Goal: Task Accomplishment & Management: Complete application form

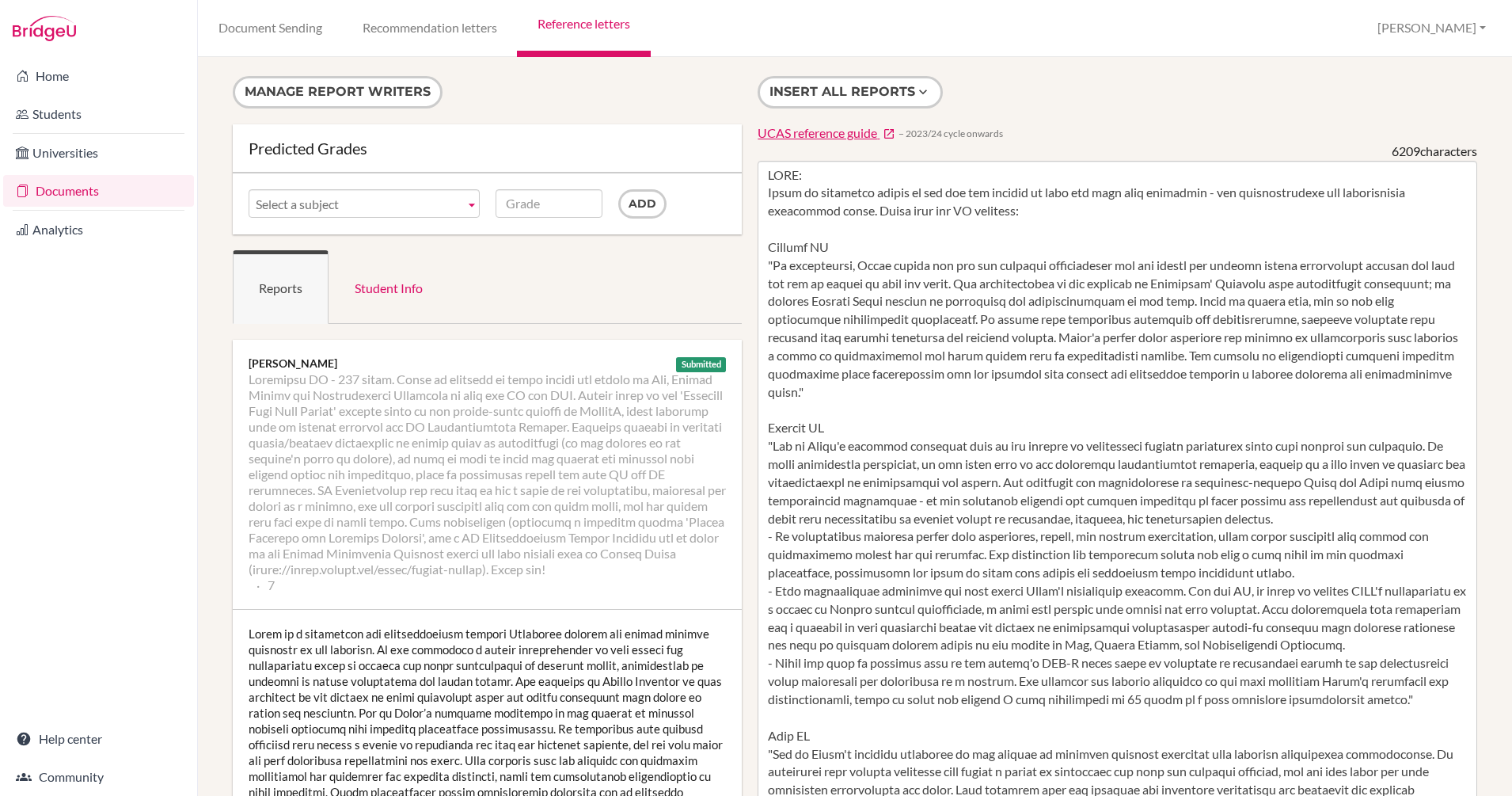
click at [577, 26] on link "Reference letters" at bounding box center [583, 29] width 133 height 57
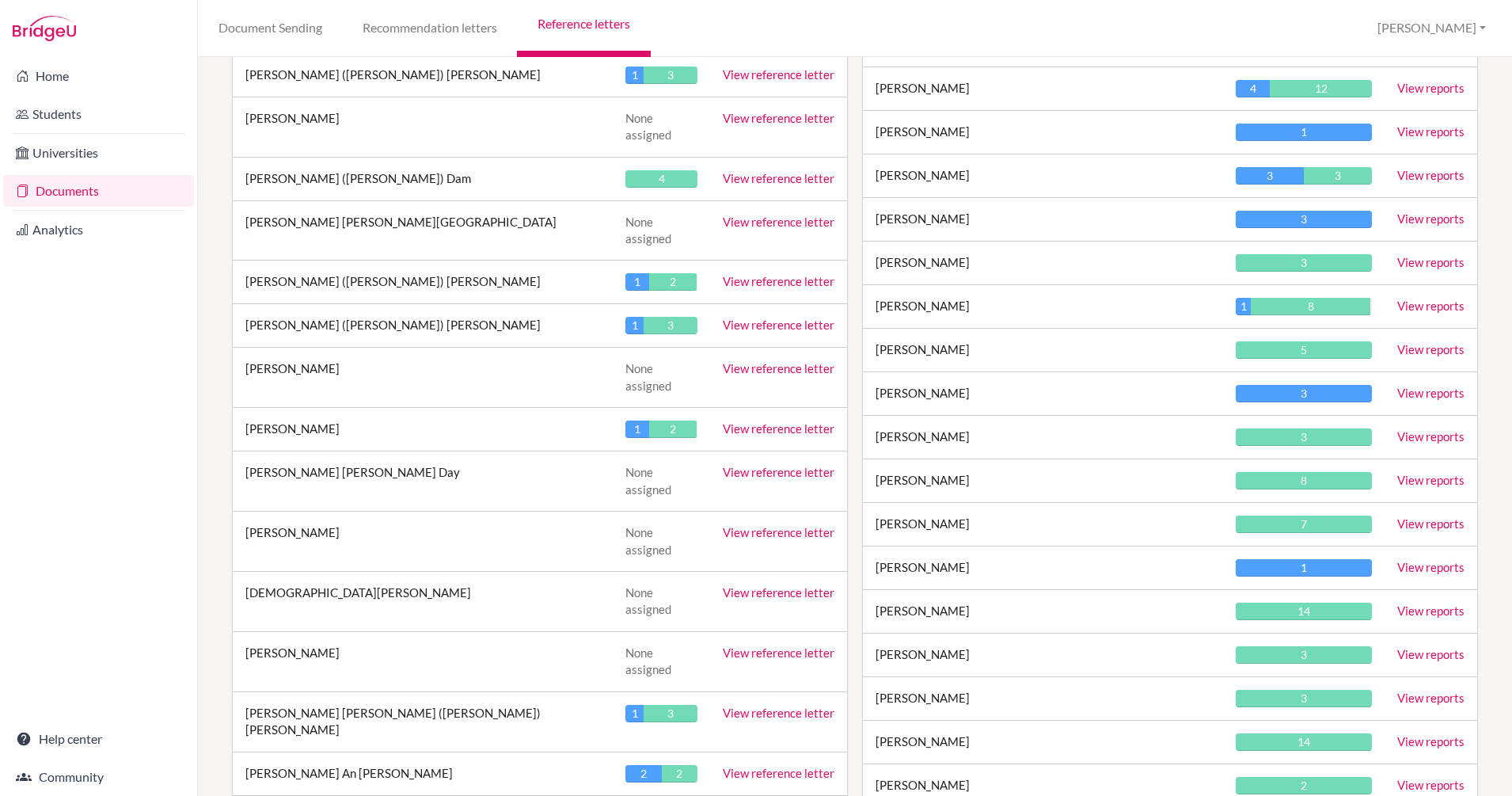
scroll to position [3655, 0]
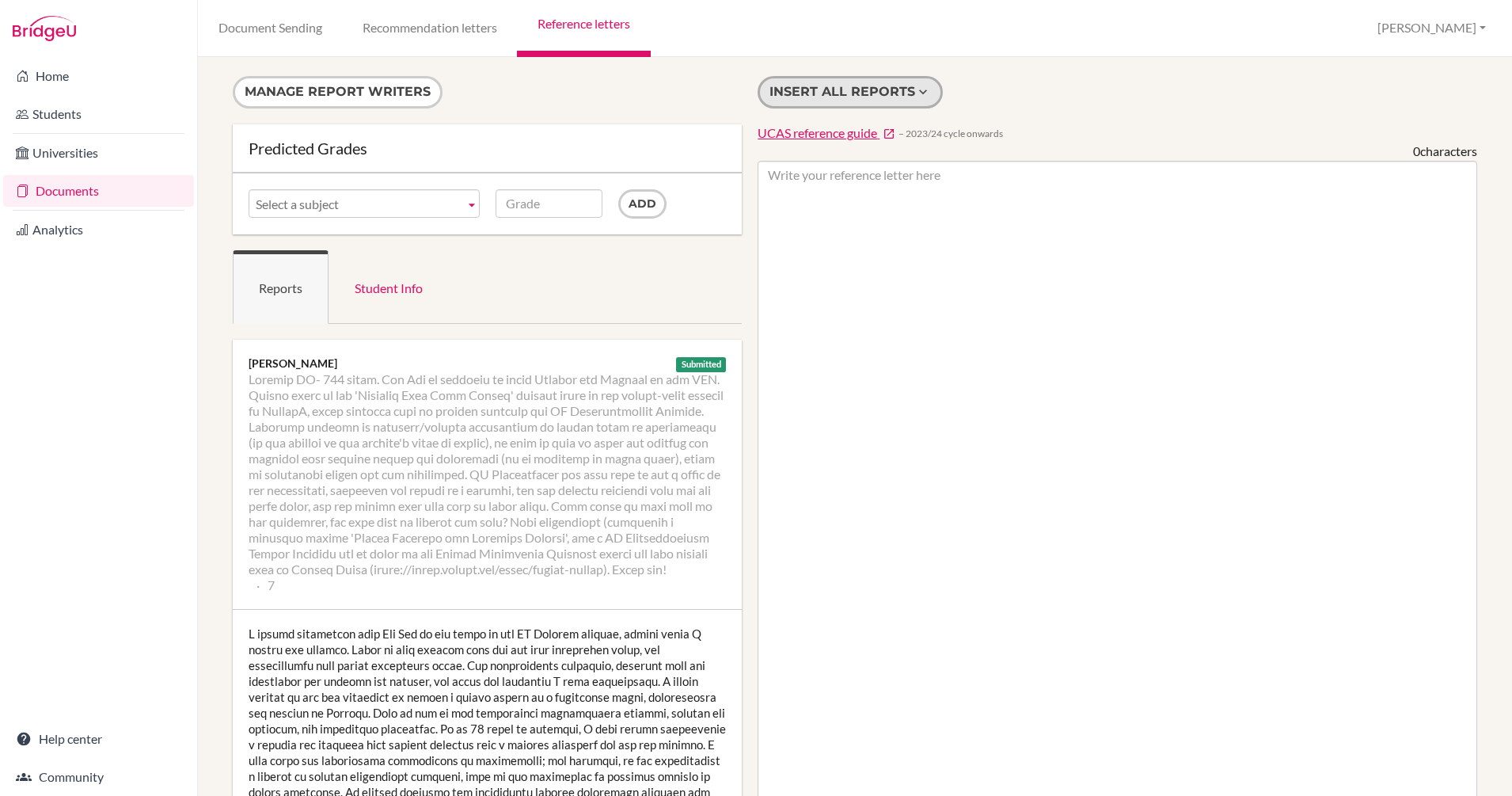
click at [884, 91] on button "Insert all reports" at bounding box center [850, 92] width 185 height 32
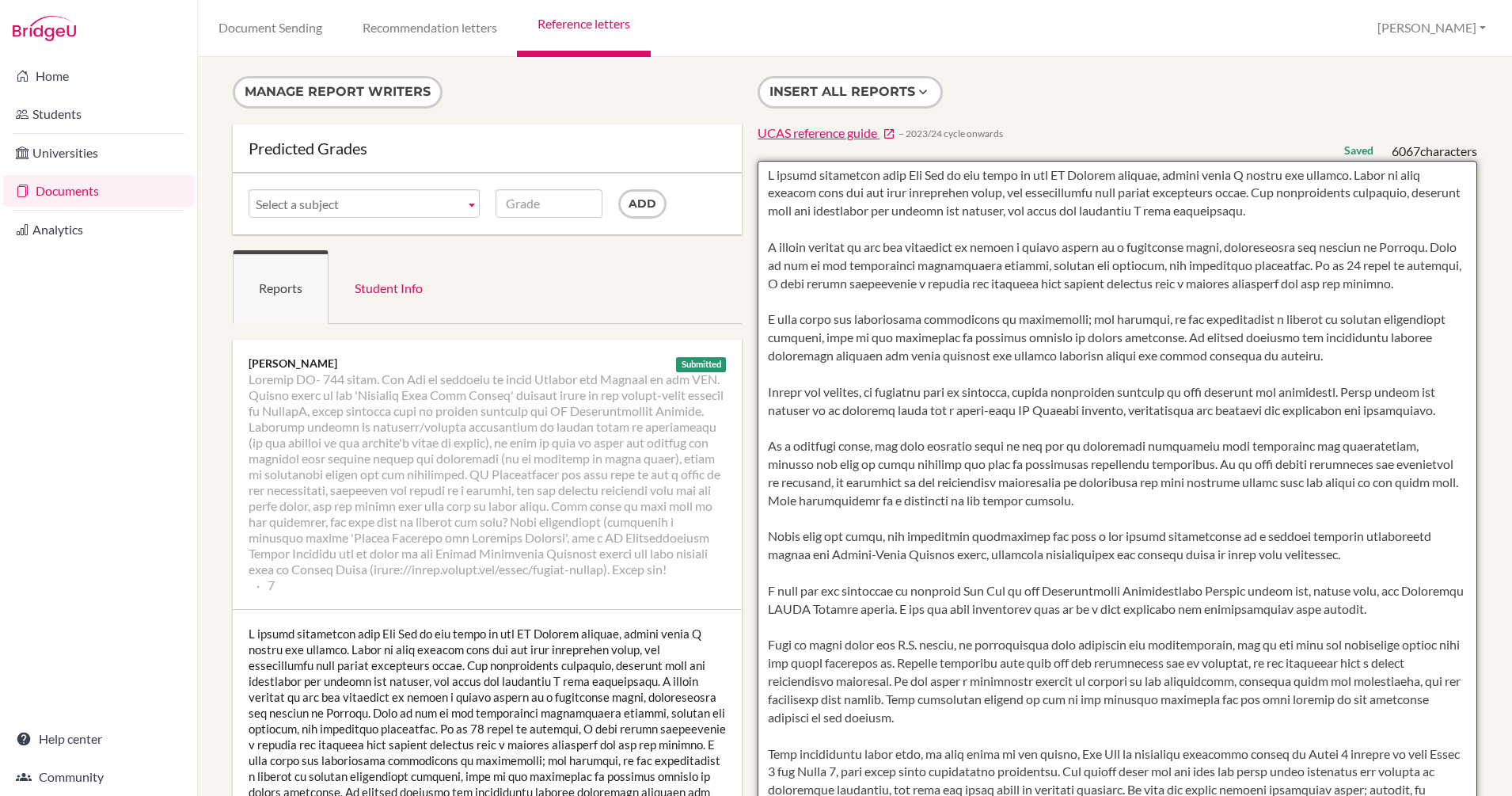
click at [762, 178] on textarea at bounding box center [1117, 618] width 719 height 915
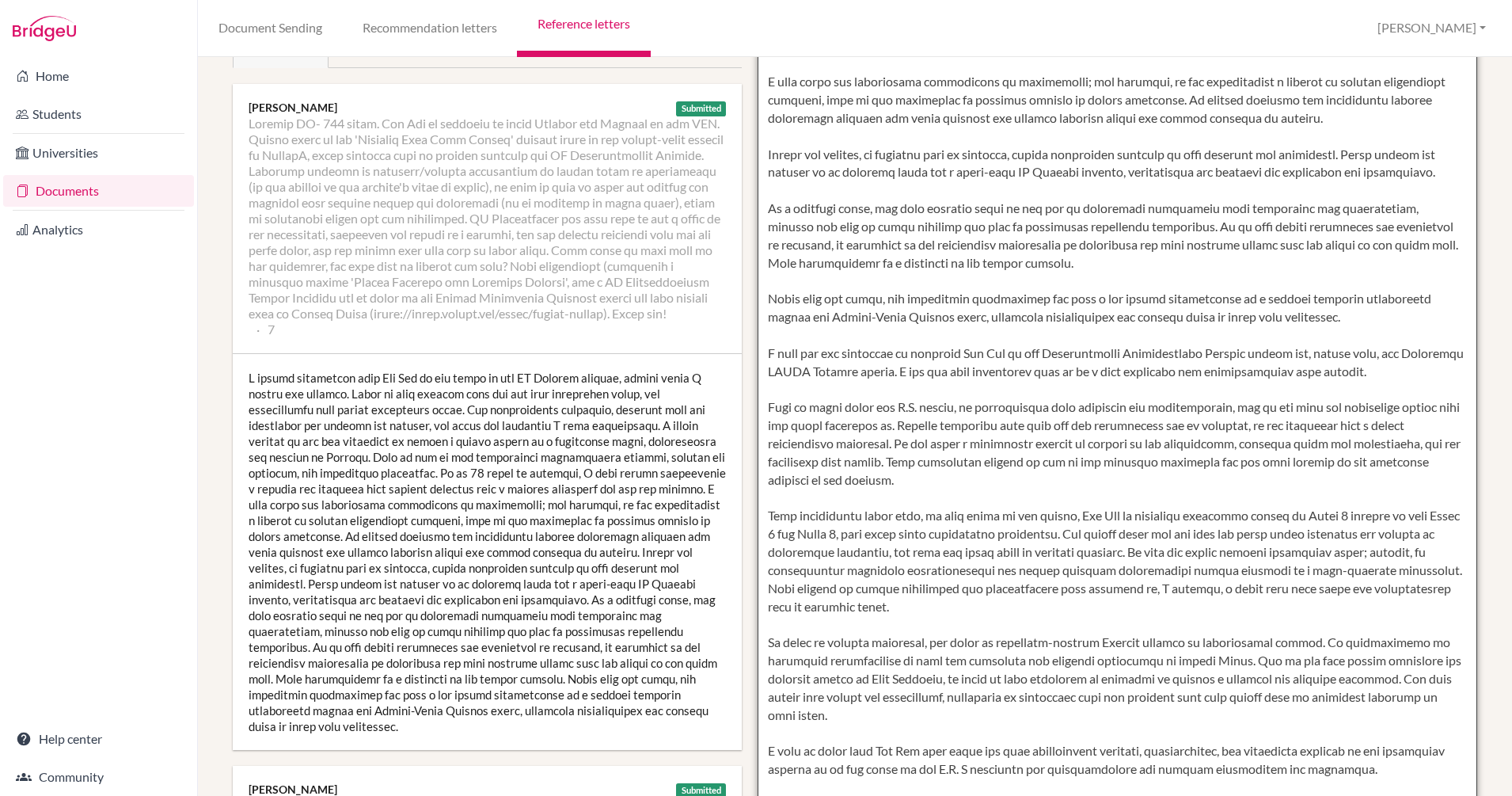
scroll to position [253, 0]
click at [836, 356] on textarea at bounding box center [1117, 365] width 719 height 915
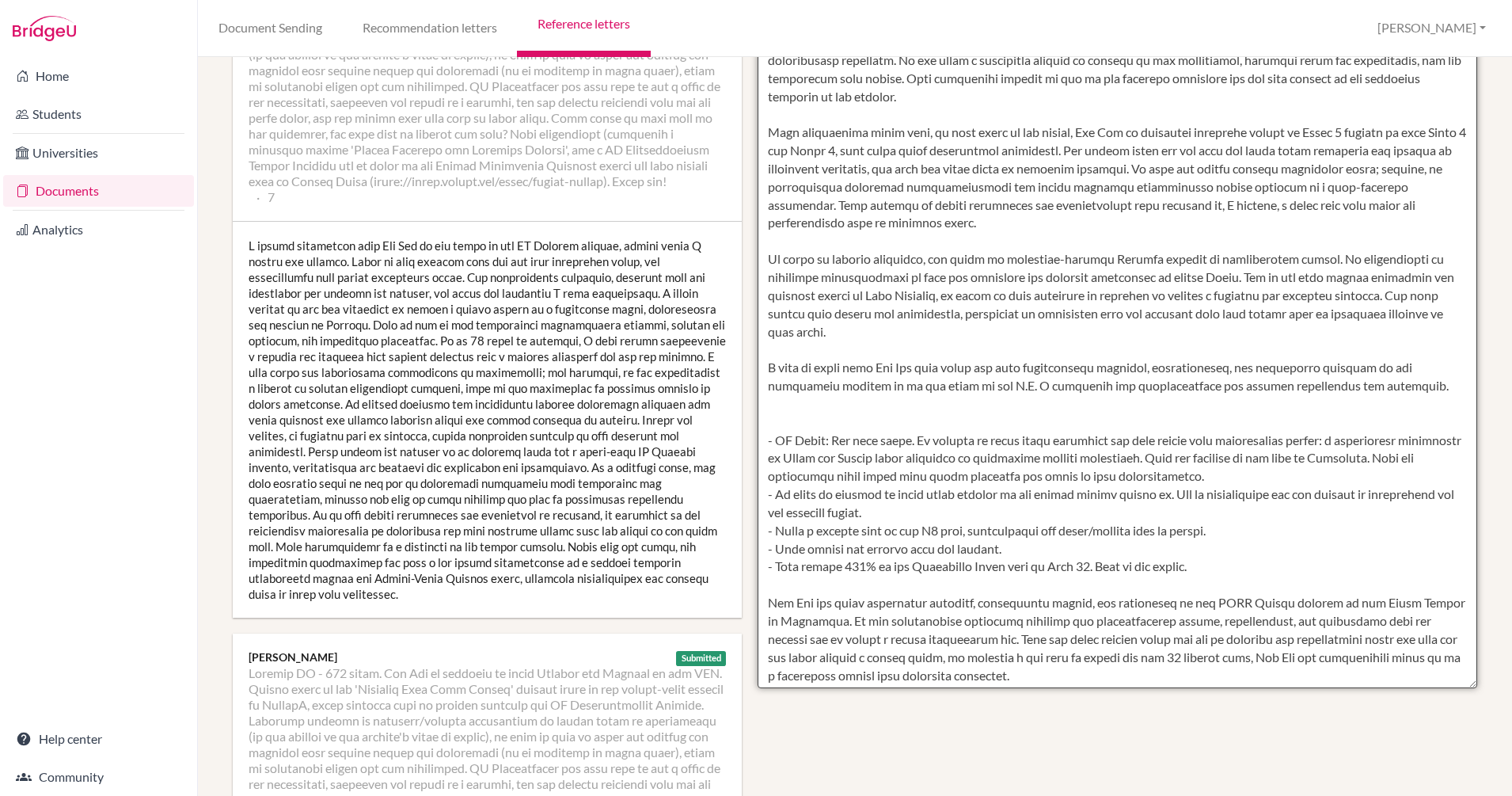
scroll to position [361, 0]
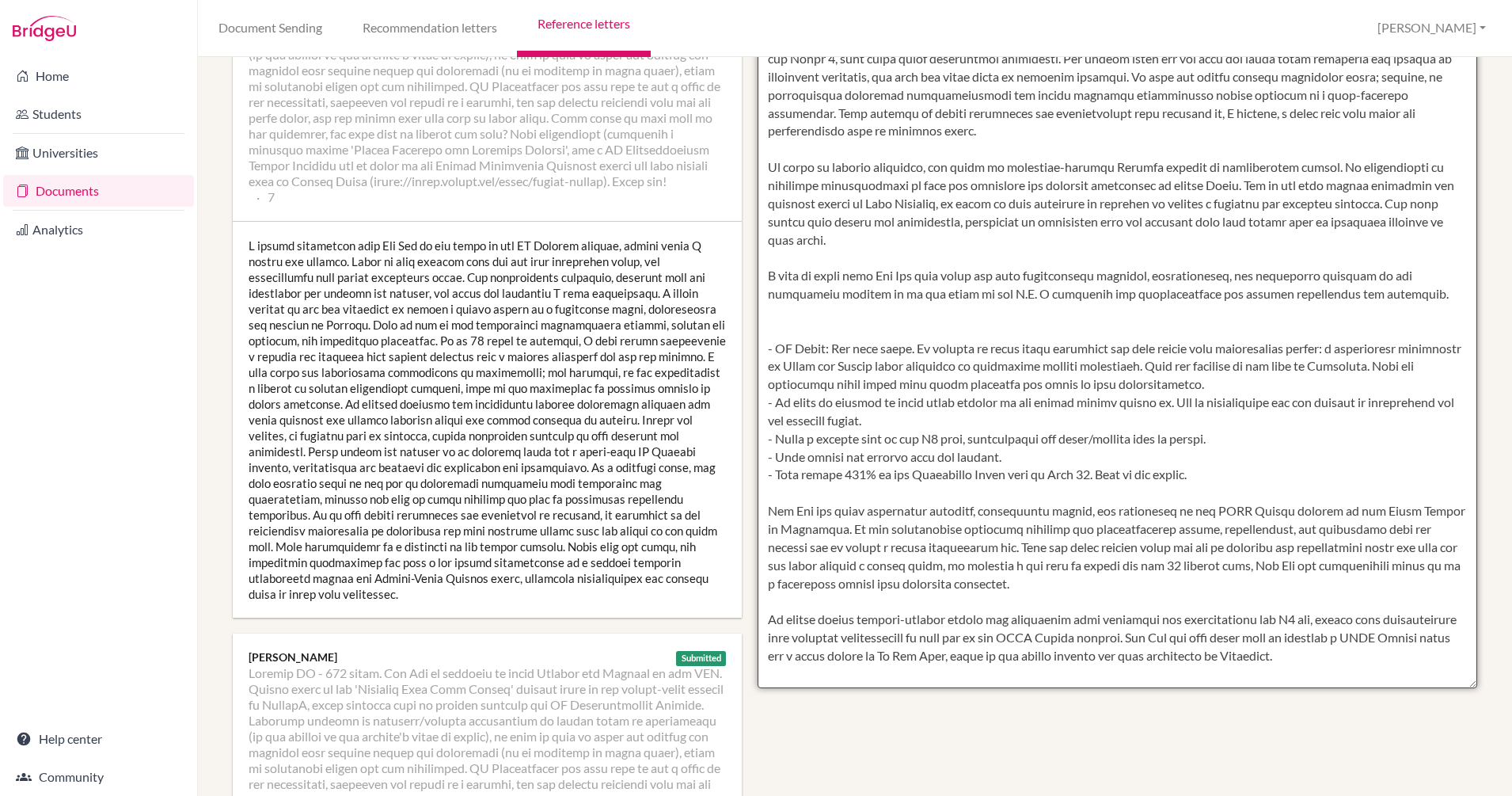
click at [804, 355] on textarea at bounding box center [1117, 230] width 719 height 915
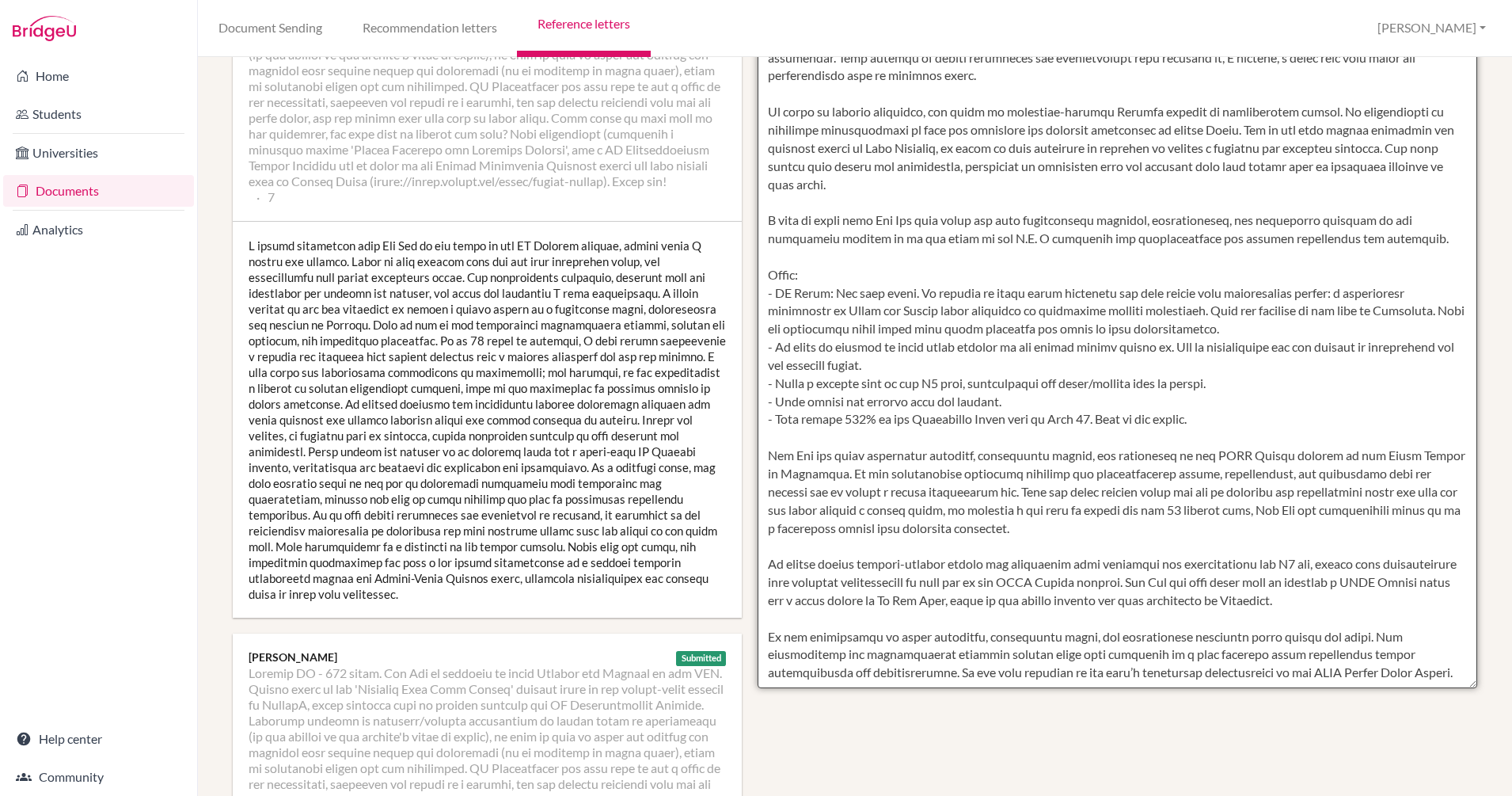
click at [811, 537] on textarea at bounding box center [1117, 230] width 719 height 915
click at [768, 425] on textarea at bounding box center [1117, 230] width 719 height 915
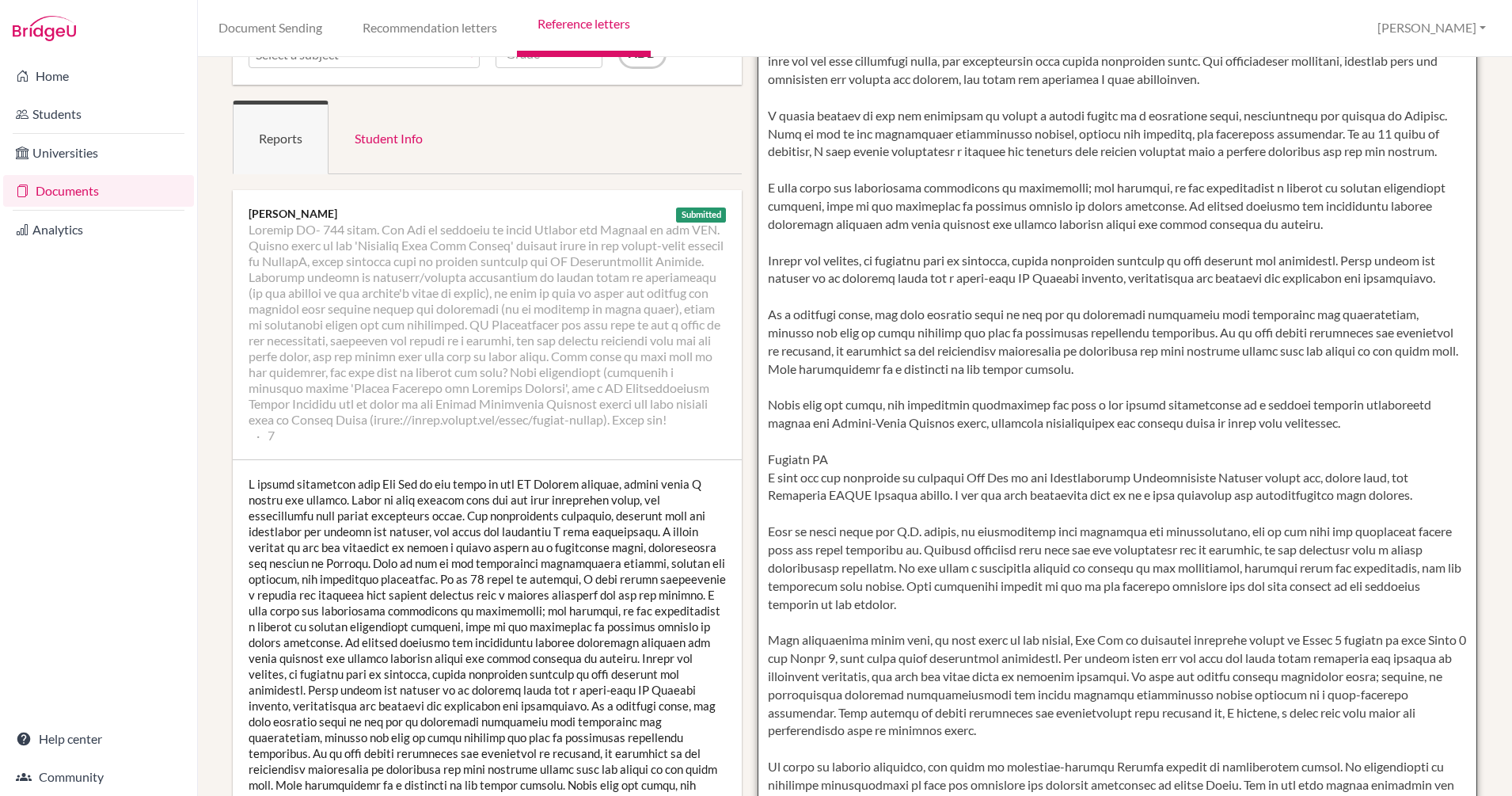
scroll to position [0, 0]
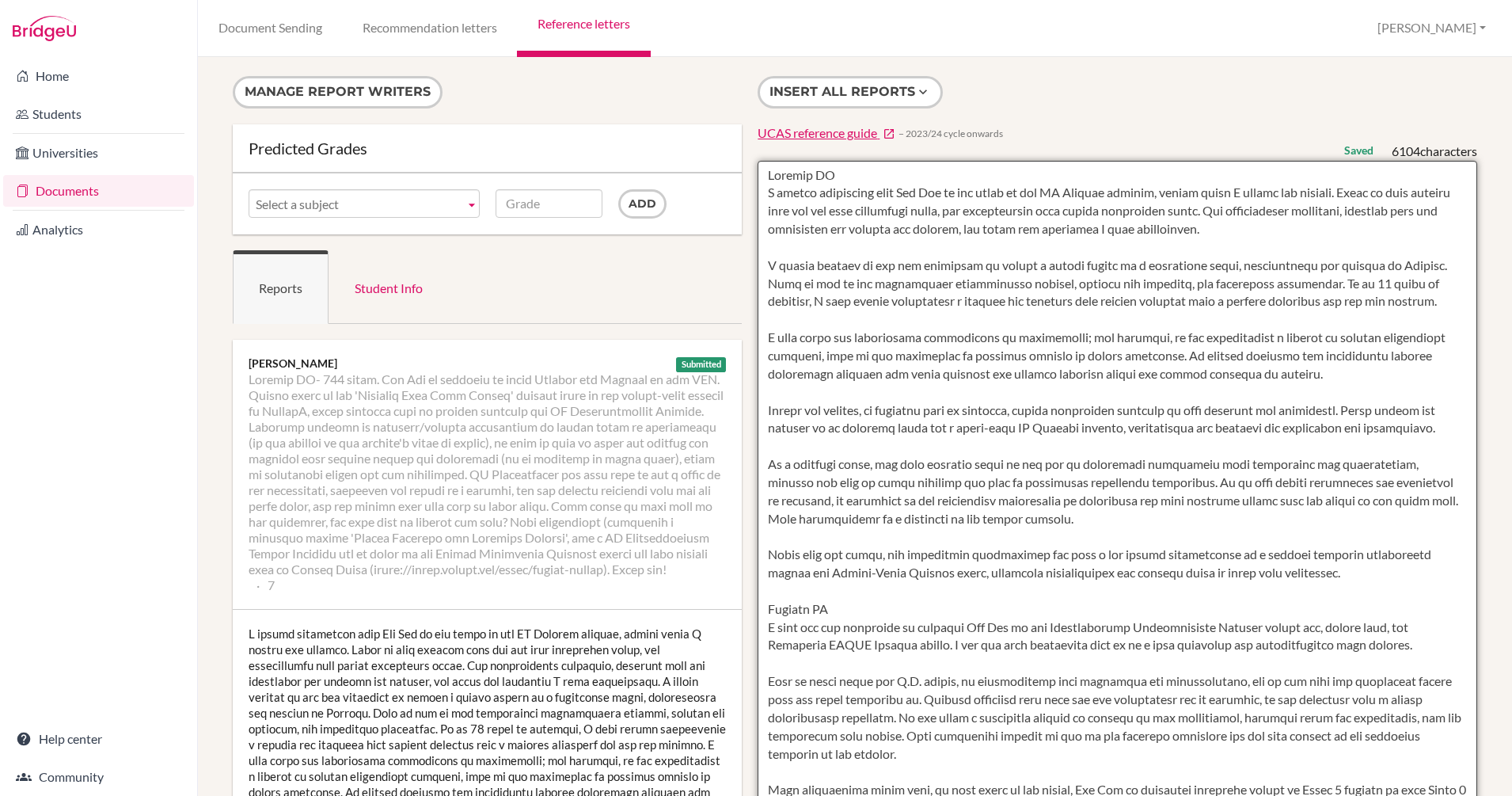
drag, startPoint x: 1254, startPoint y: 211, endPoint x: 747, endPoint y: 198, distance: 507.2
click at [750, 198] on div "Insert all reports UCAS reference guide − 2023/24 cycle onwards Saved 6104 char…" at bounding box center [1117, 576] width 736 height 1000
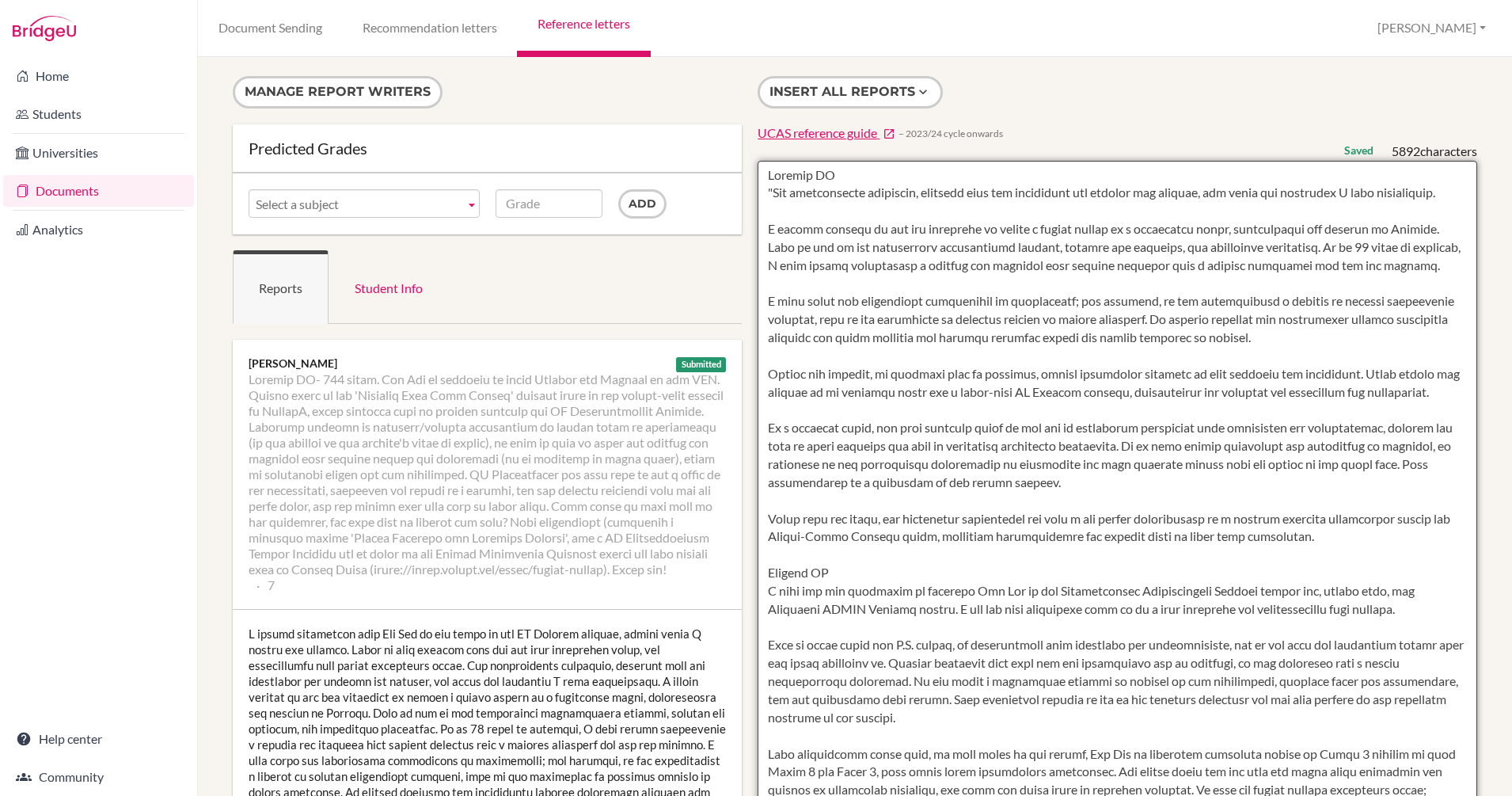
click at [758, 249] on textarea at bounding box center [1117, 618] width 719 height 915
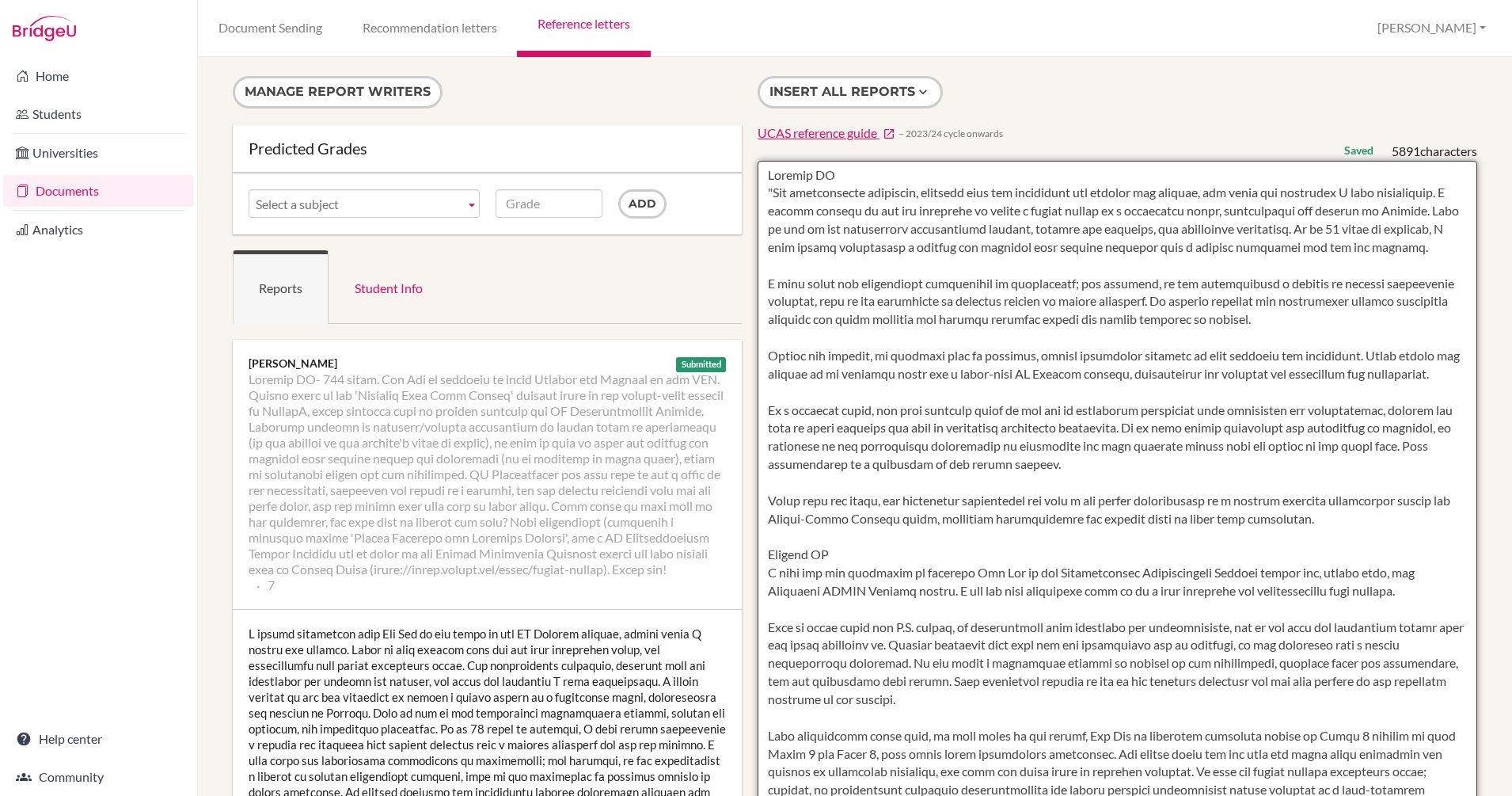
drag, startPoint x: 1149, startPoint y: 499, endPoint x: 791, endPoint y: 499, distance: 358.0
click at [791, 499] on textarea at bounding box center [1117, 618] width 719 height 915
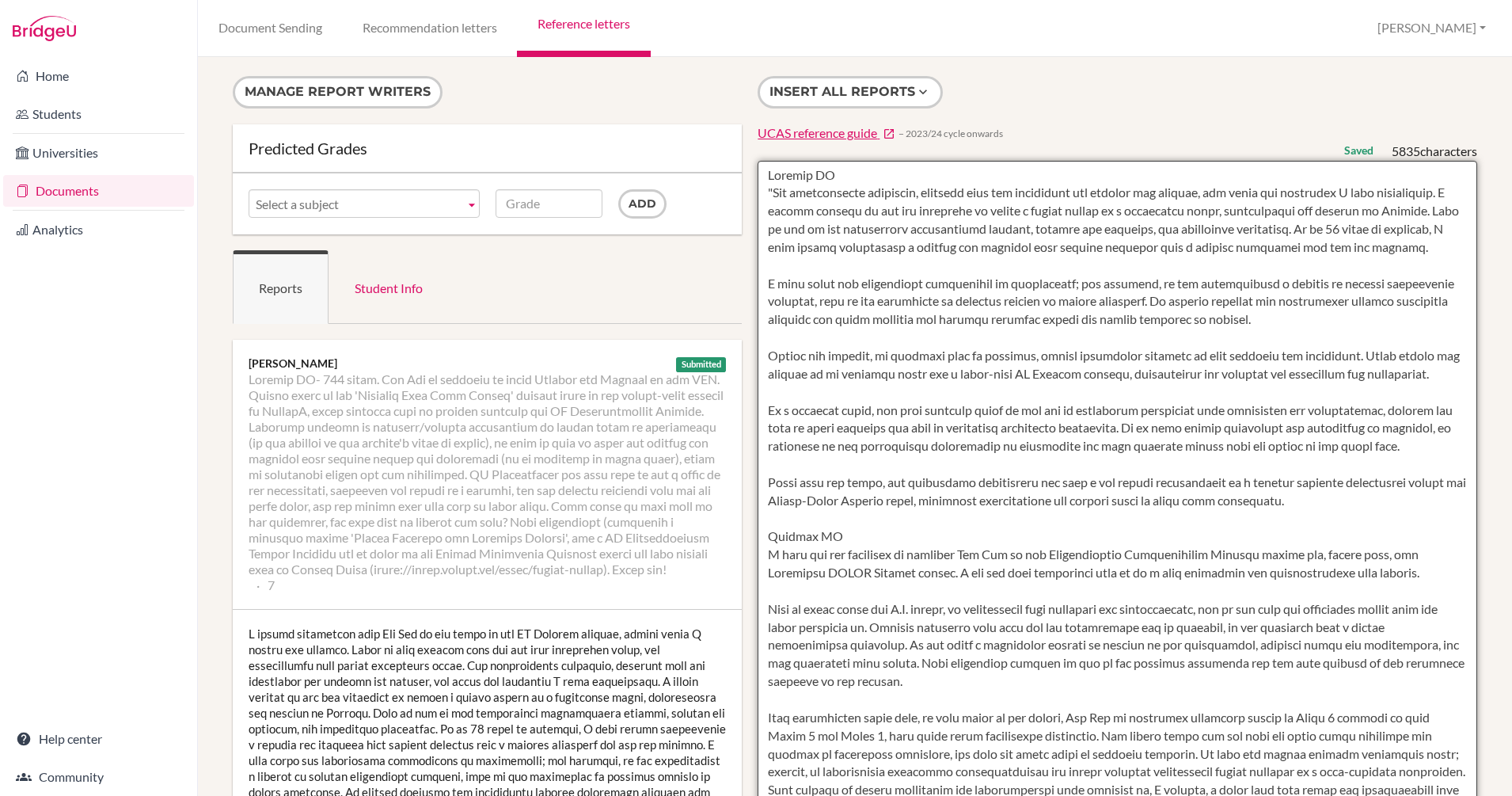
drag, startPoint x: 1306, startPoint y: 550, endPoint x: 725, endPoint y: 514, distance: 582.1
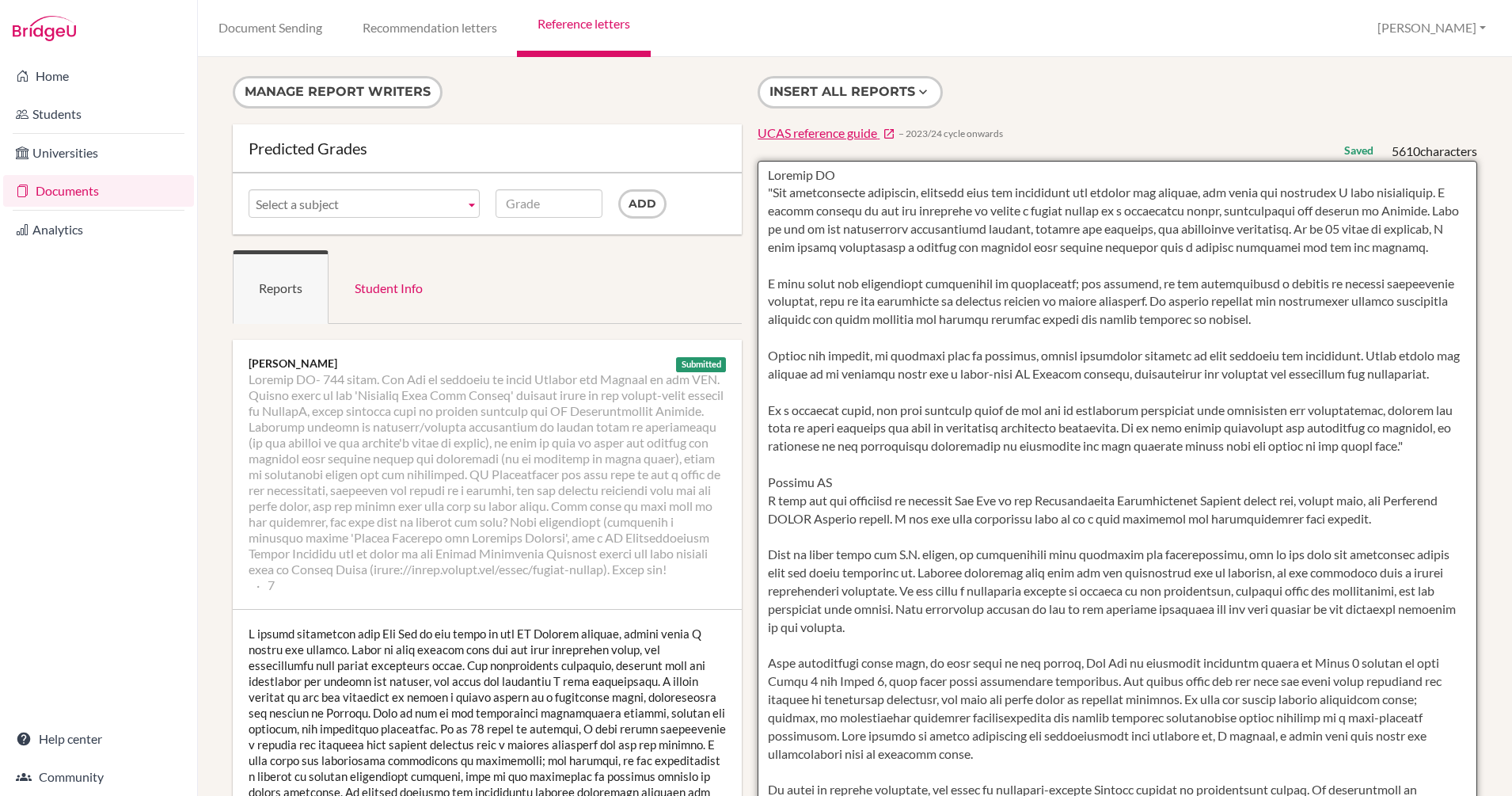
drag, startPoint x: 908, startPoint y: 405, endPoint x: 722, endPoint y: 362, distance: 190.9
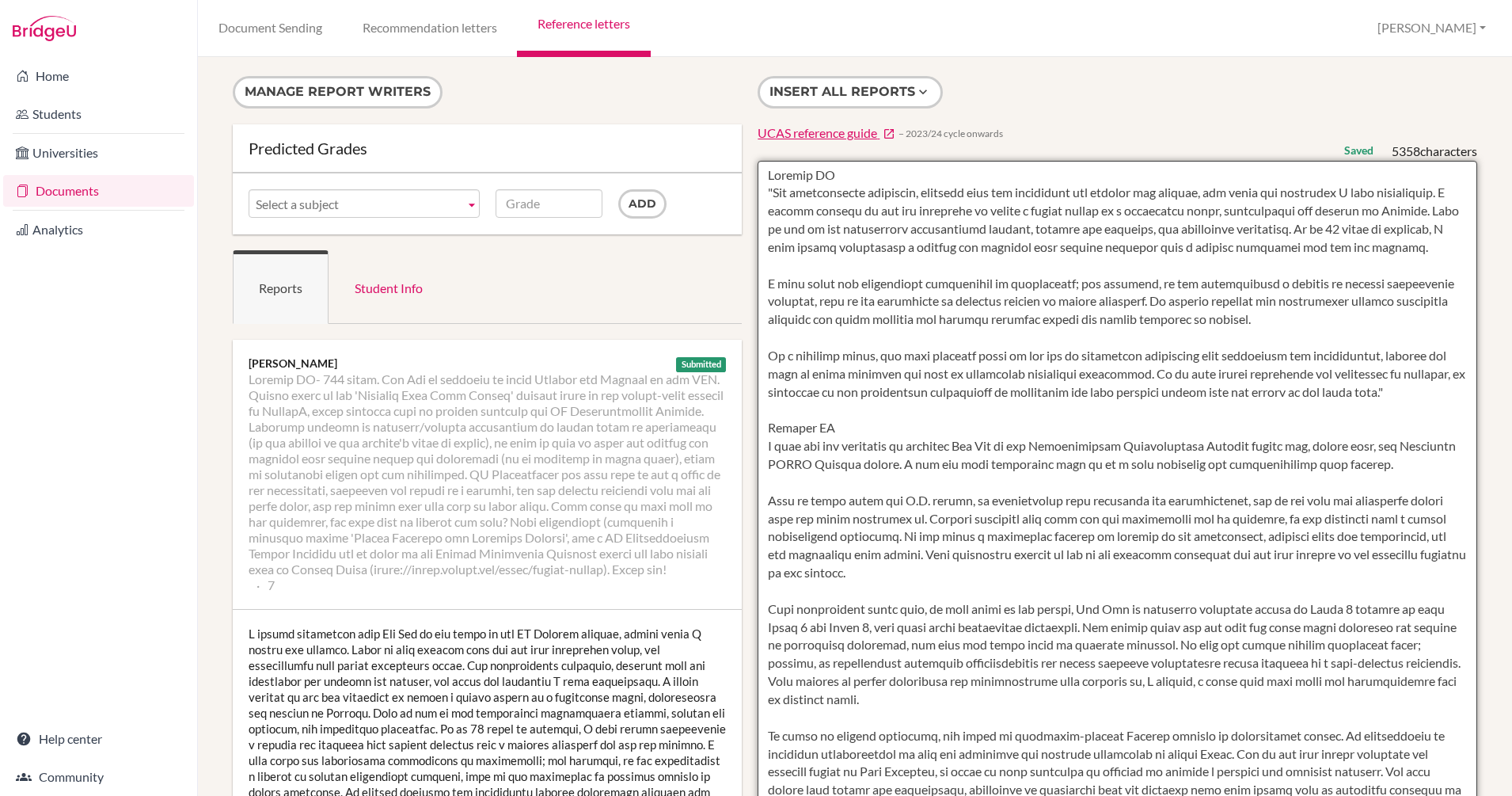
click at [797, 361] on textarea at bounding box center [1117, 618] width 719 height 915
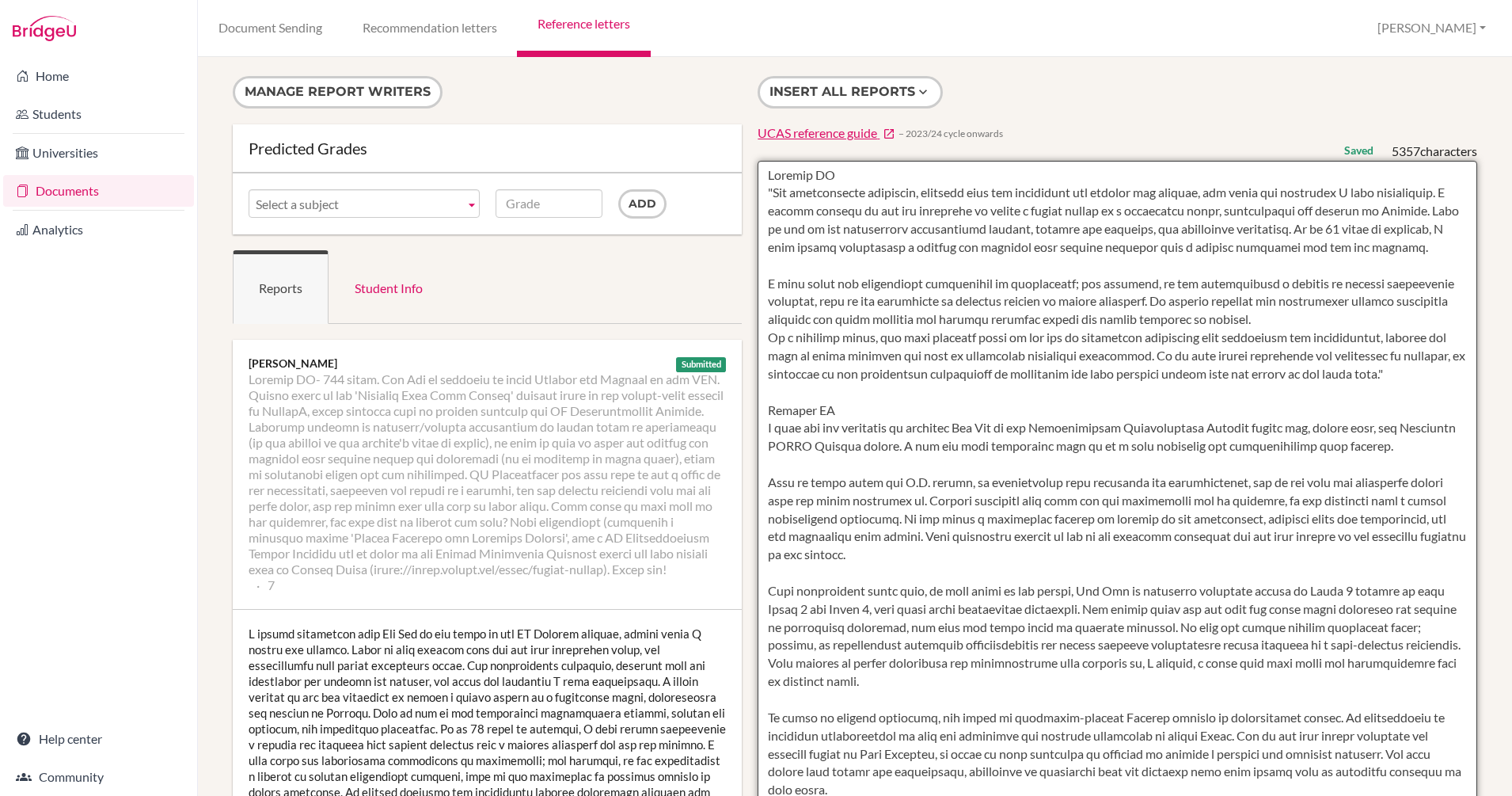
click at [795, 282] on textarea at bounding box center [1117, 618] width 719 height 915
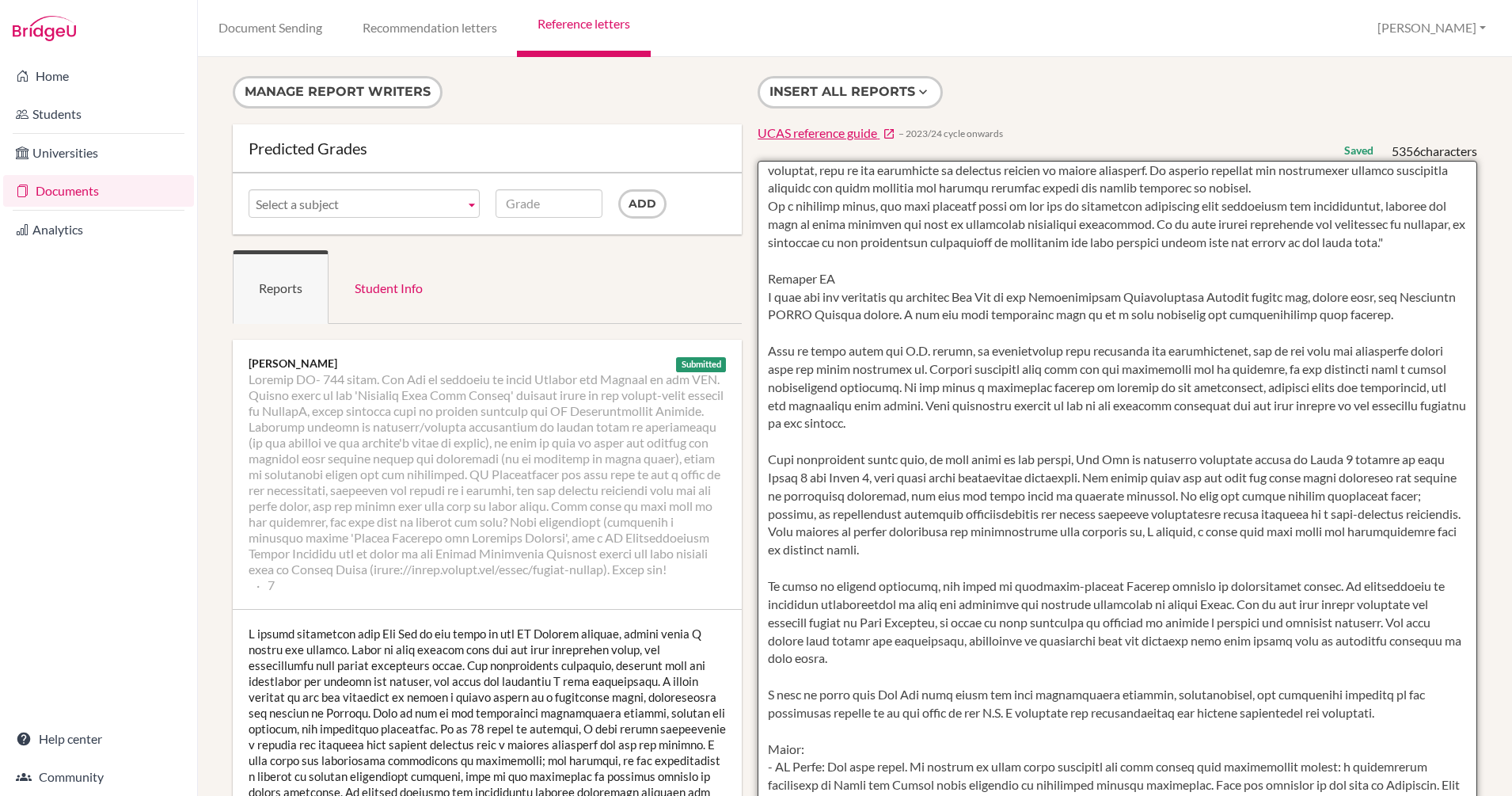
scroll to position [114, 0]
drag, startPoint x: 951, startPoint y: 350, endPoint x: 662, endPoint y: 335, distance: 289.4
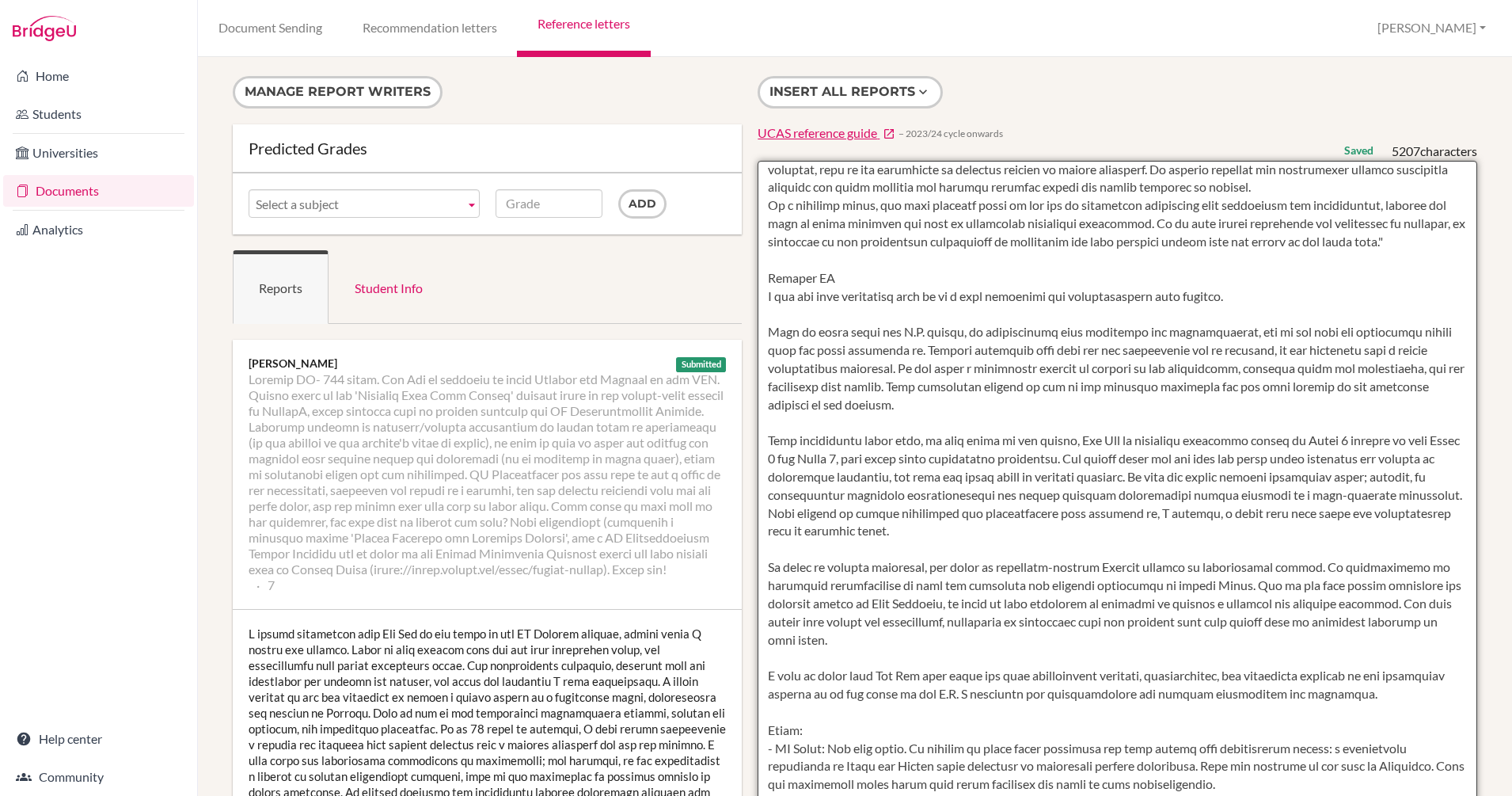
drag, startPoint x: 983, startPoint y: 444, endPoint x: 961, endPoint y: 385, distance: 63.0
click at [961, 385] on textarea at bounding box center [1117, 618] width 719 height 915
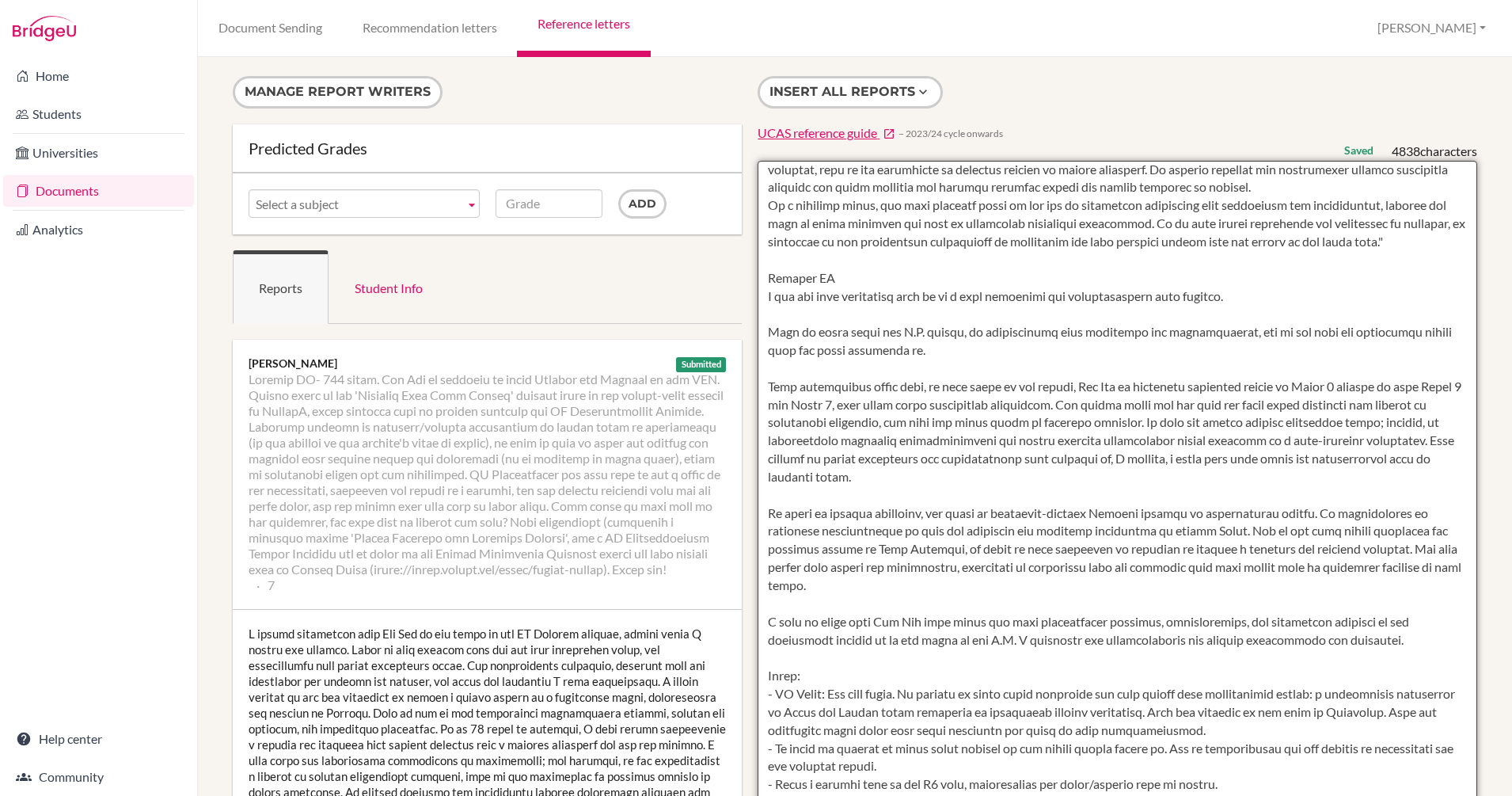
click at [759, 418] on textarea at bounding box center [1117, 618] width 719 height 915
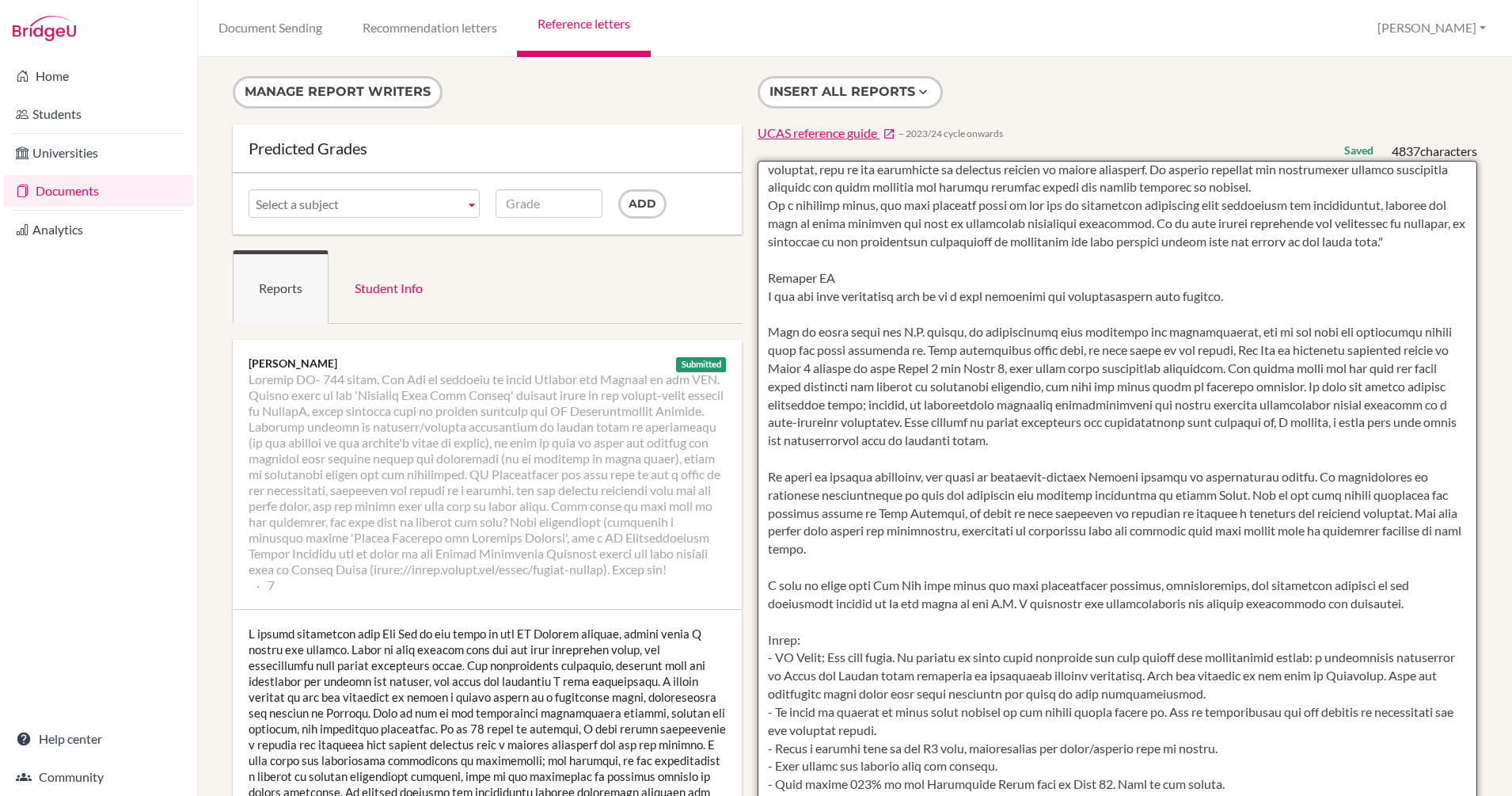
drag, startPoint x: 762, startPoint y: 370, endPoint x: 752, endPoint y: 337, distance: 34.5
click at [758, 337] on textarea at bounding box center [1117, 618] width 719 height 915
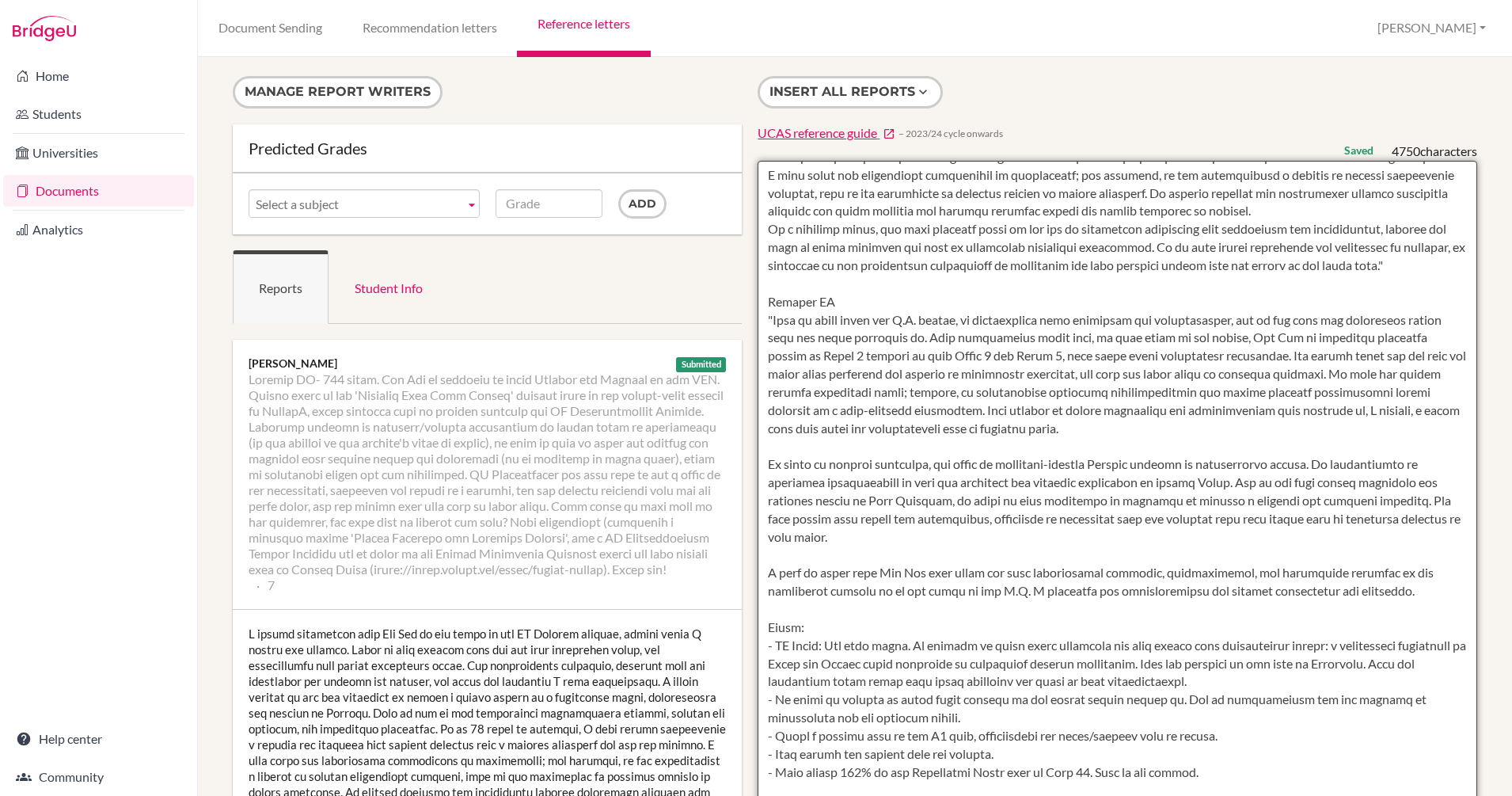
drag, startPoint x: 1413, startPoint y: 605, endPoint x: 775, endPoint y: 564, distance: 639.3
click at [775, 564] on textarea at bounding box center [1117, 618] width 719 height 915
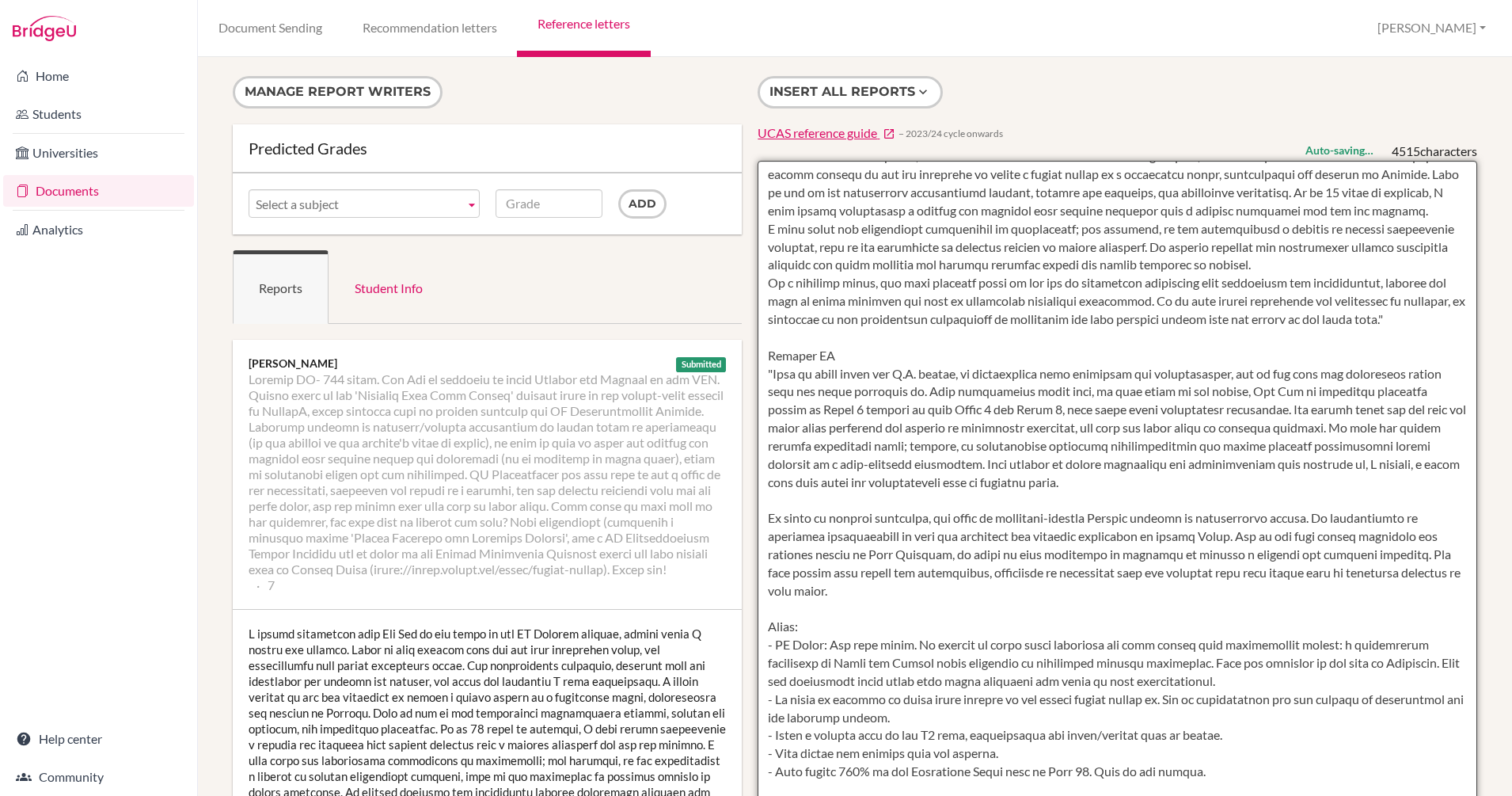
scroll to position [91, 0]
click at [758, 496] on textarea at bounding box center [1117, 618] width 719 height 915
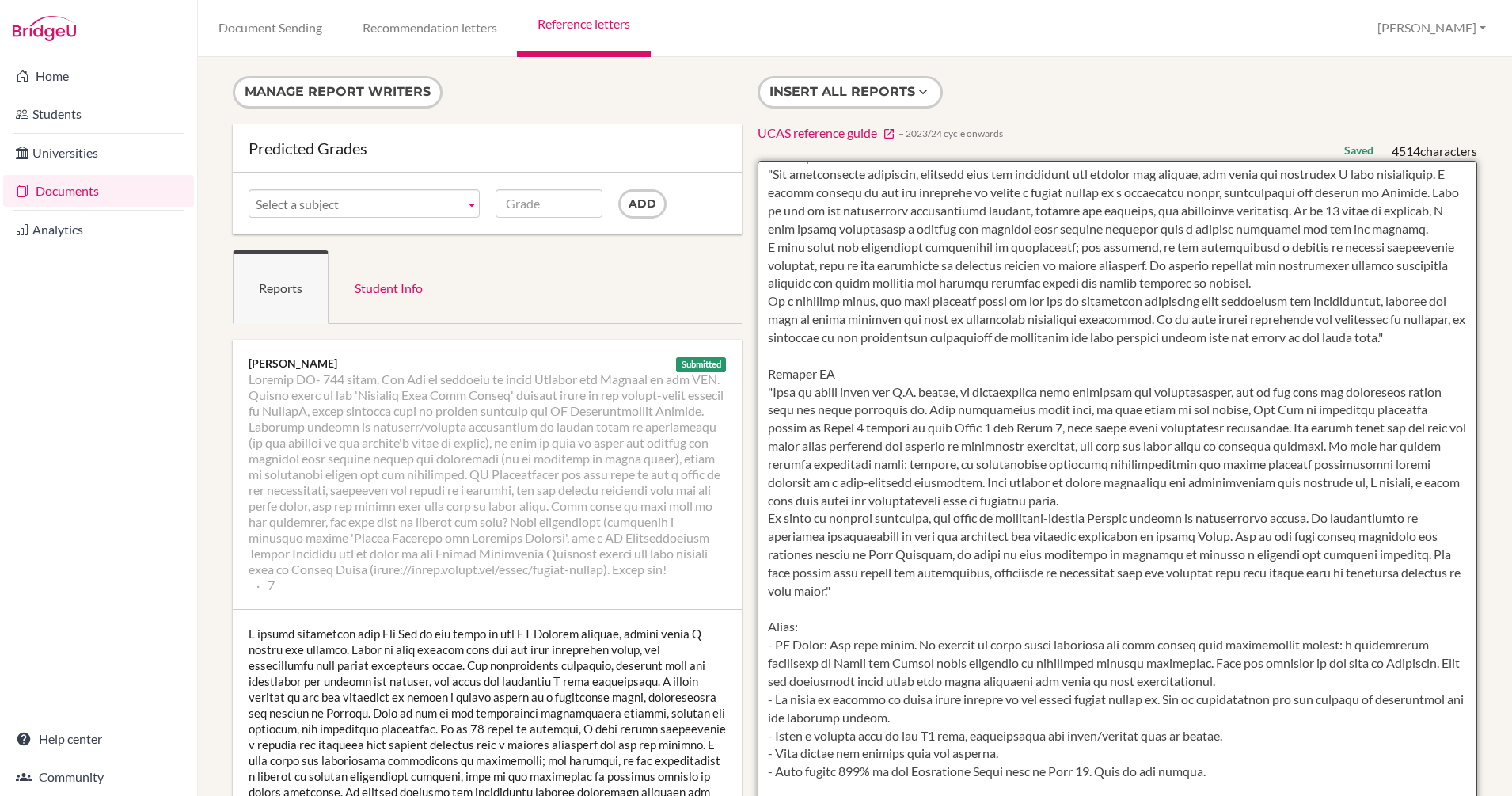
scroll to position [71, 0]
click at [770, 629] on textarea at bounding box center [1117, 618] width 719 height 915
click at [1425, 649] on textarea at bounding box center [1117, 618] width 719 height 915
click at [767, 682] on textarea at bounding box center [1117, 618] width 719 height 915
click at [772, 739] on textarea at bounding box center [1117, 618] width 719 height 915
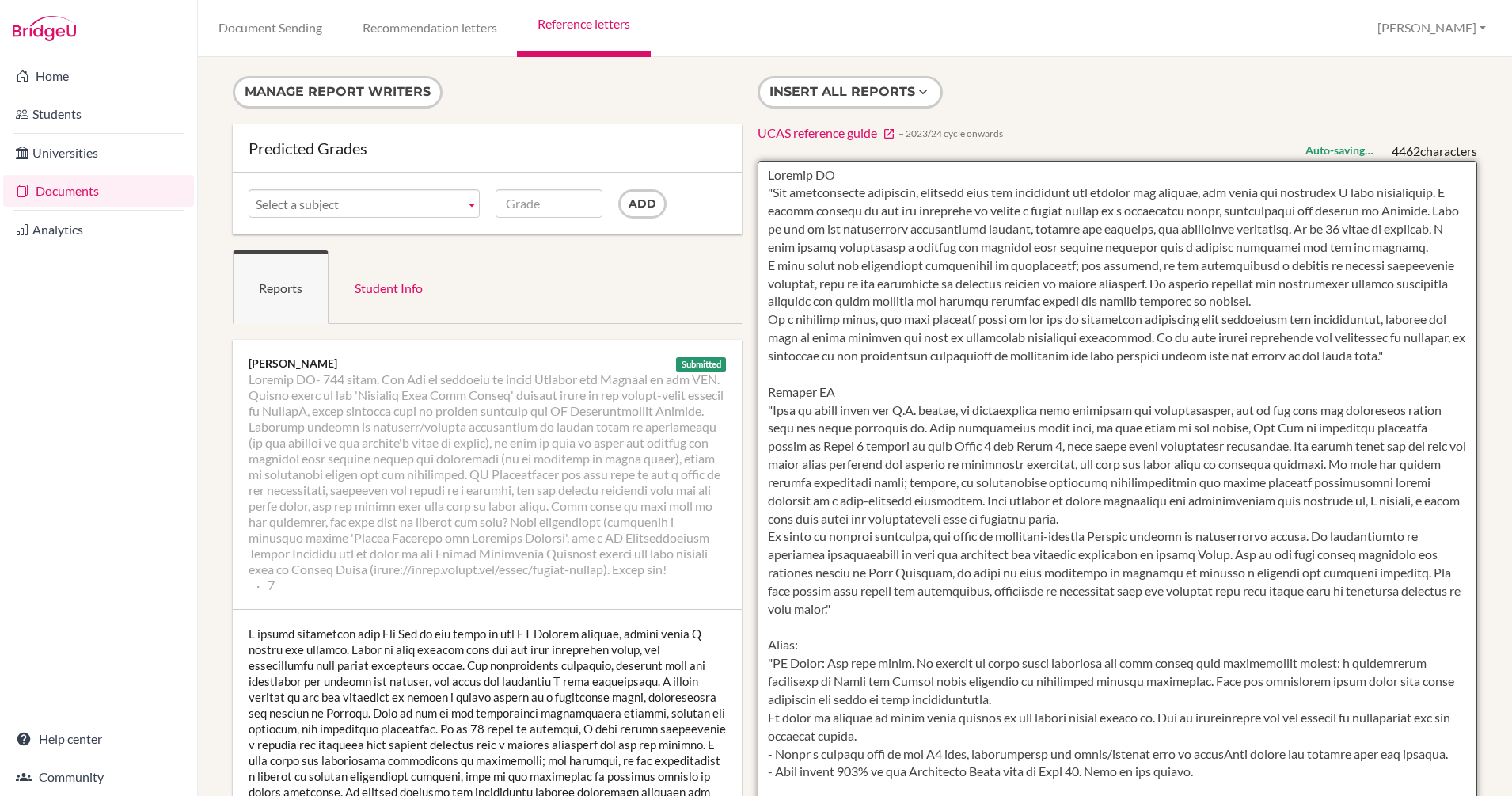
scroll to position [55, 0]
drag, startPoint x: 1023, startPoint y: 738, endPoint x: 675, endPoint y: 741, distance: 348.0
click at [759, 736] on textarea at bounding box center [1117, 618] width 719 height 915
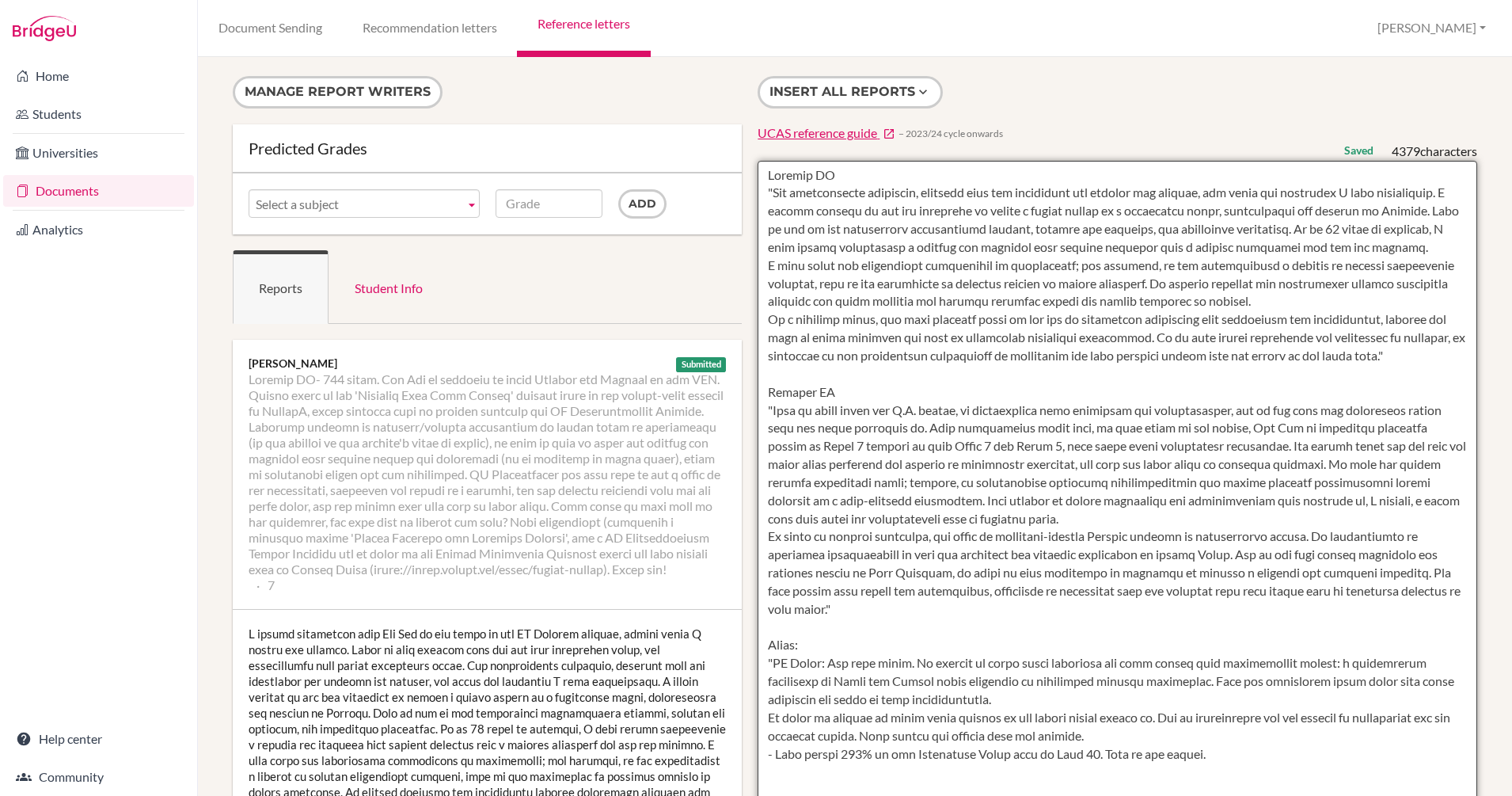
click at [769, 757] on textarea at bounding box center [1117, 618] width 719 height 915
click at [1227, 755] on textarea at bounding box center [1117, 618] width 719 height 915
drag, startPoint x: 1227, startPoint y: 755, endPoint x: 722, endPoint y: 651, distance: 515.6
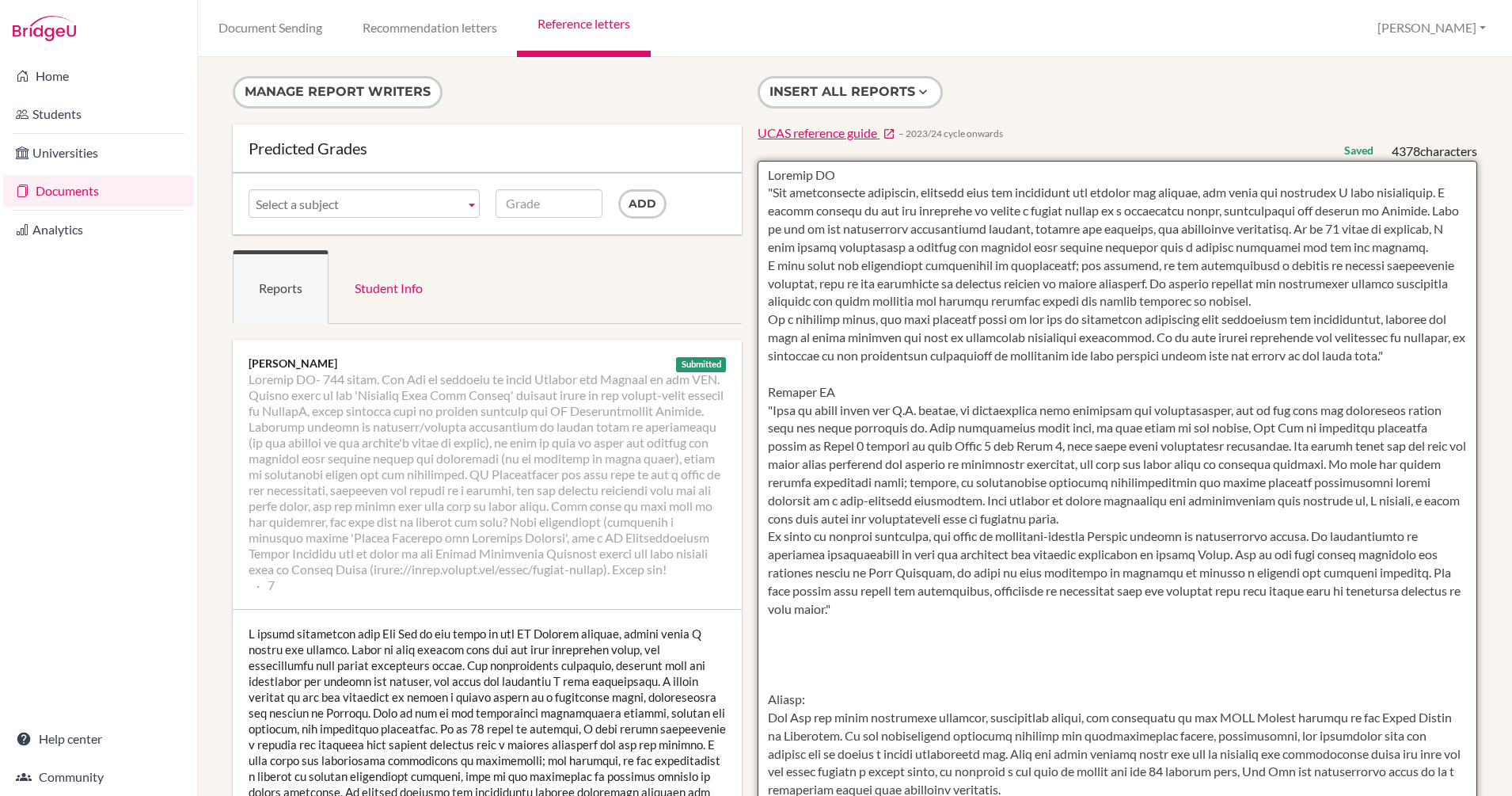
scroll to position [0, 0]
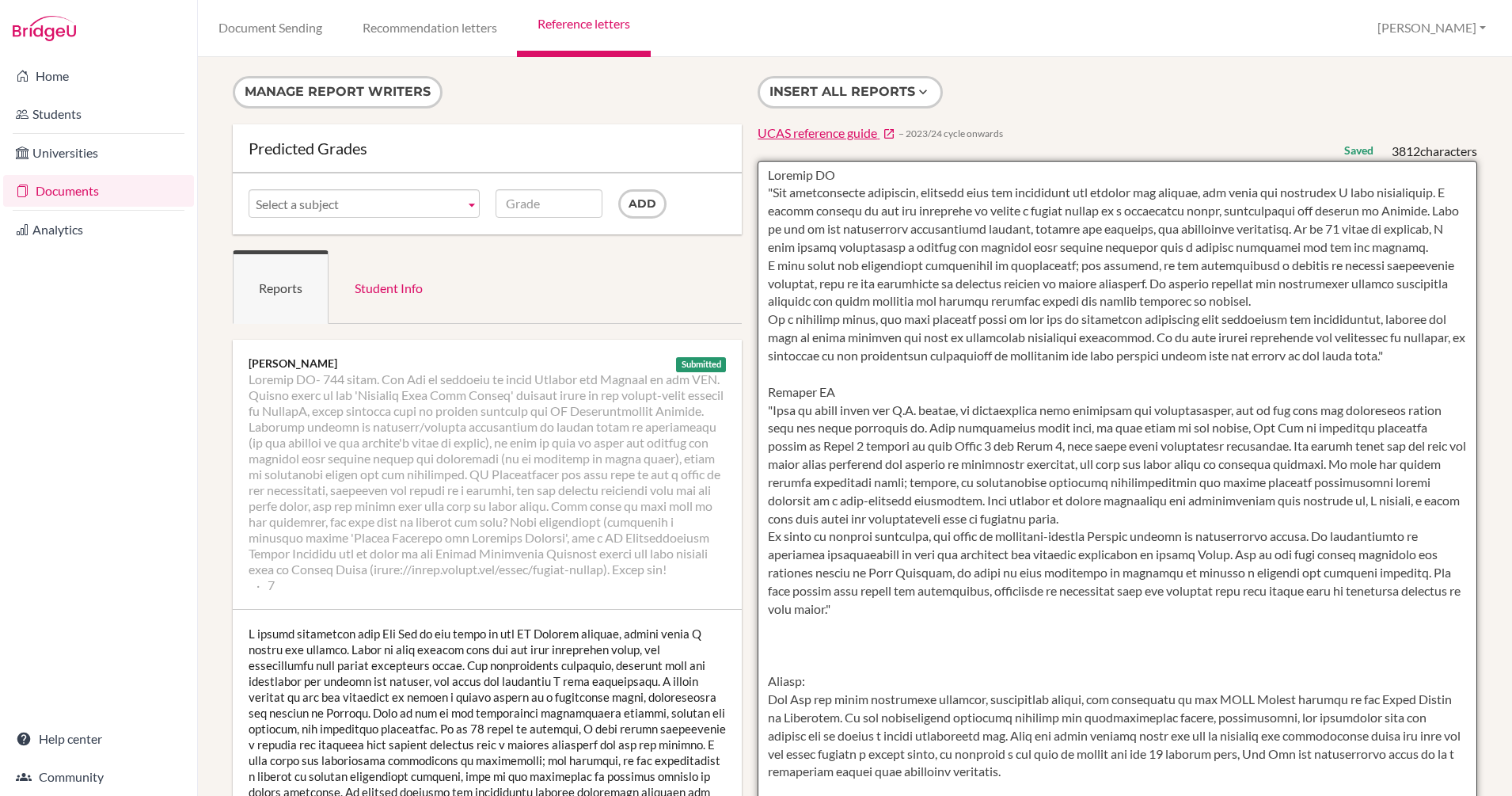
click at [819, 374] on textarea at bounding box center [1117, 618] width 719 height 915
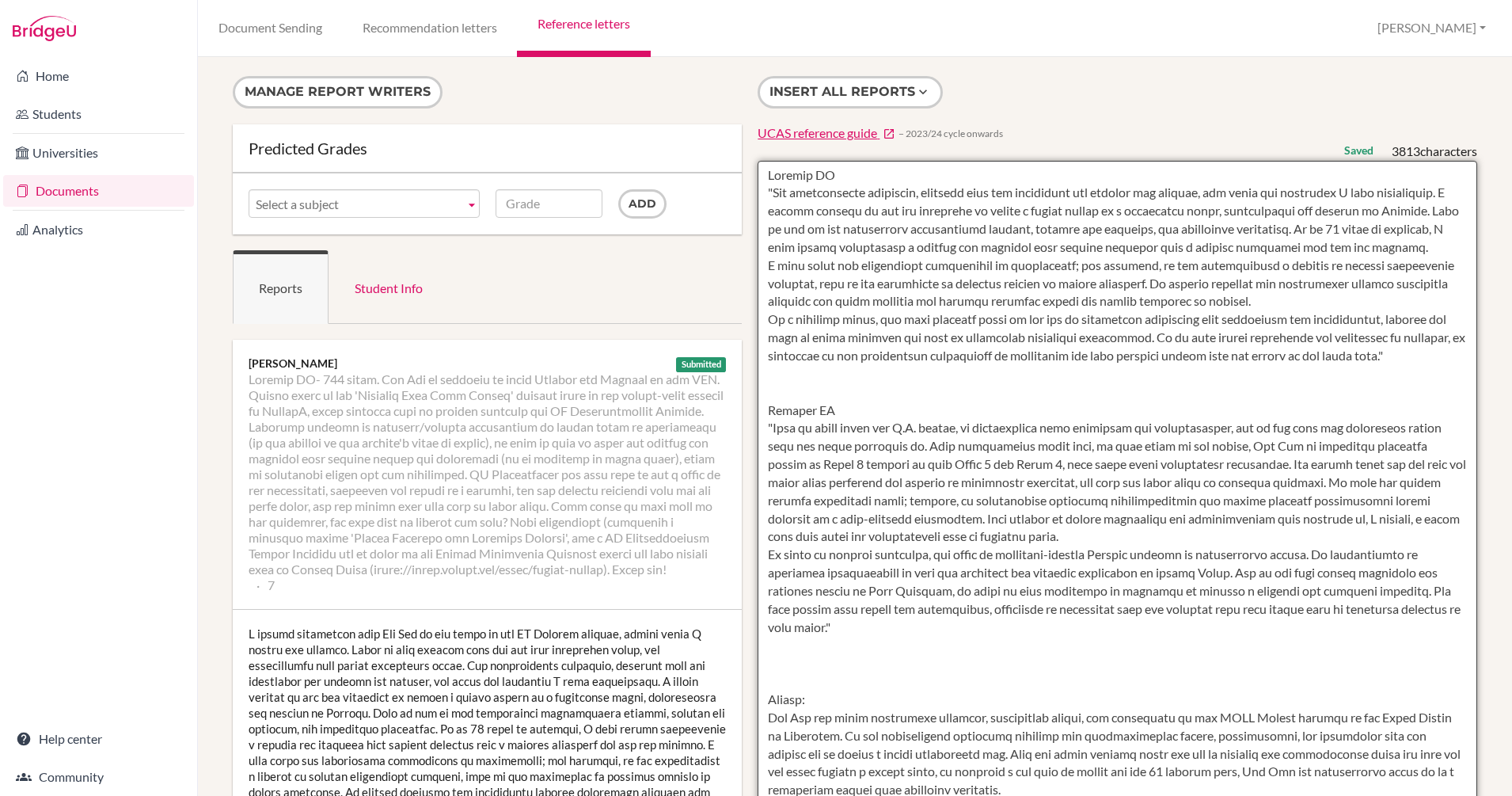
paste textarea "Maths: "IA Topic: Big risk taker. He decided to write about something not many …"
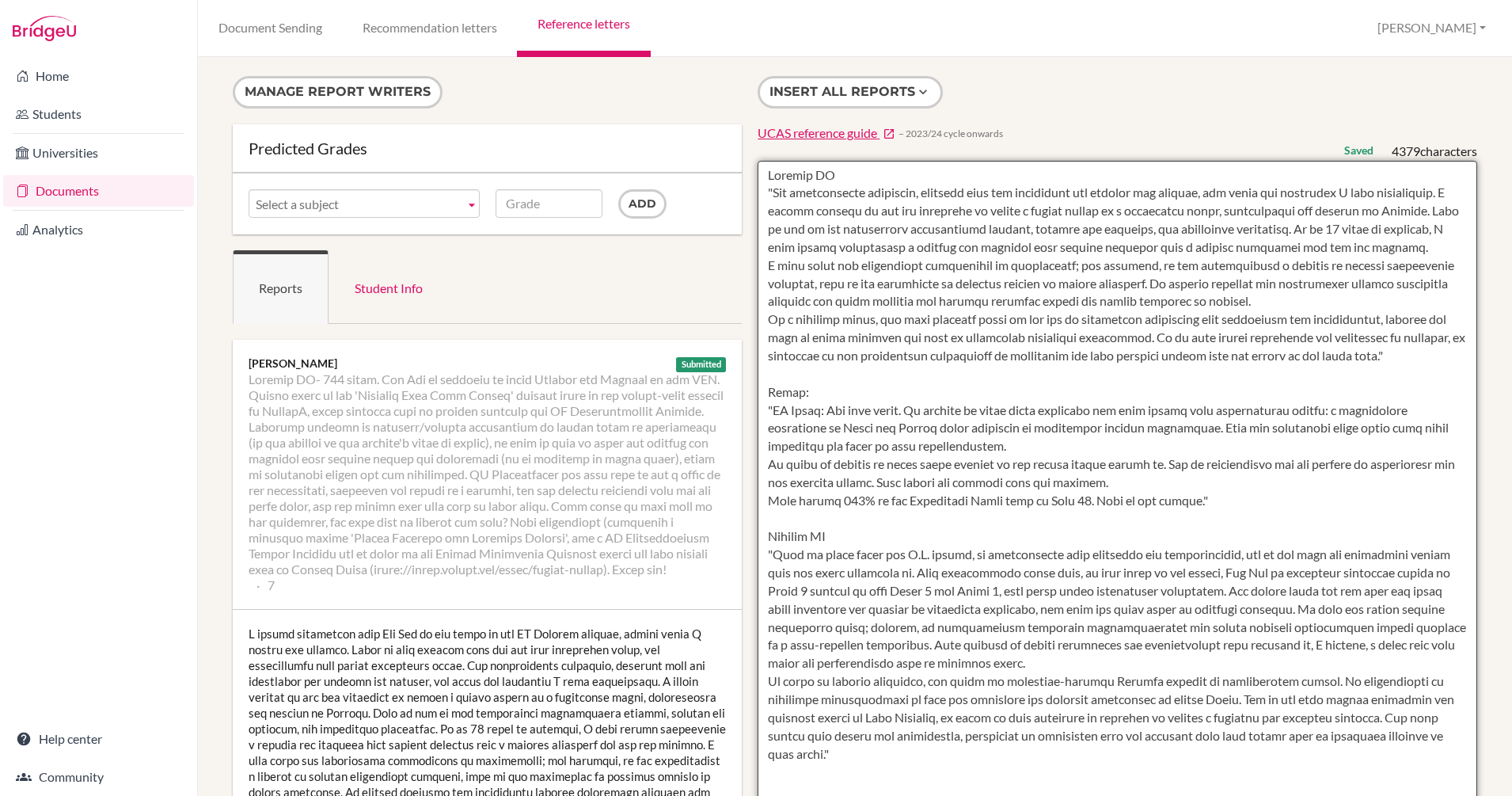
drag, startPoint x: 902, startPoint y: 754, endPoint x: 736, endPoint y: 175, distance: 602.3
type textarea "Biology HL "His intellectual abilities, combined with his motivation and passio…"
